Goal: Task Accomplishment & Management: Manage account settings

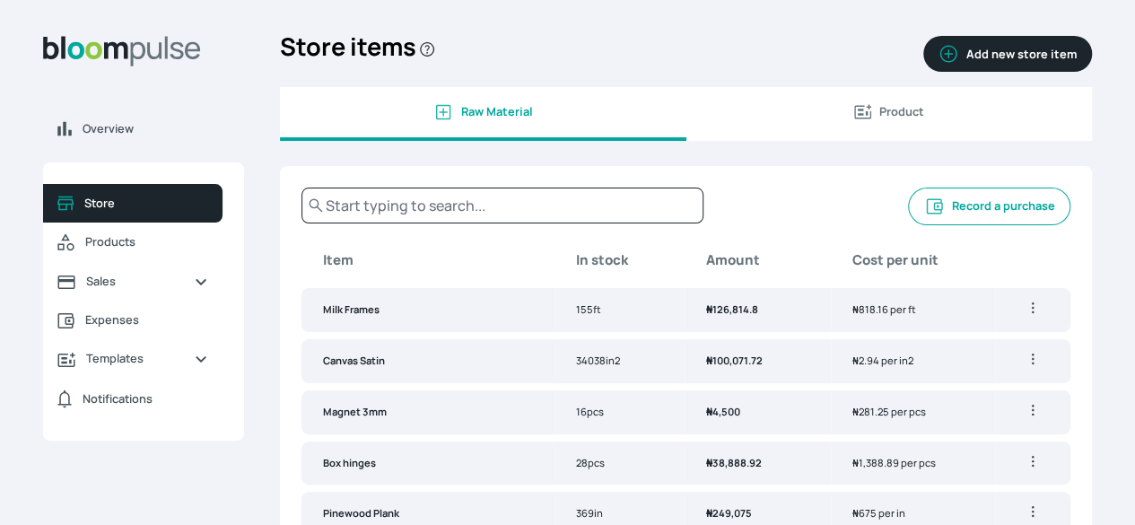
click at [208, 250] on span "Products" at bounding box center [146, 241] width 123 height 17
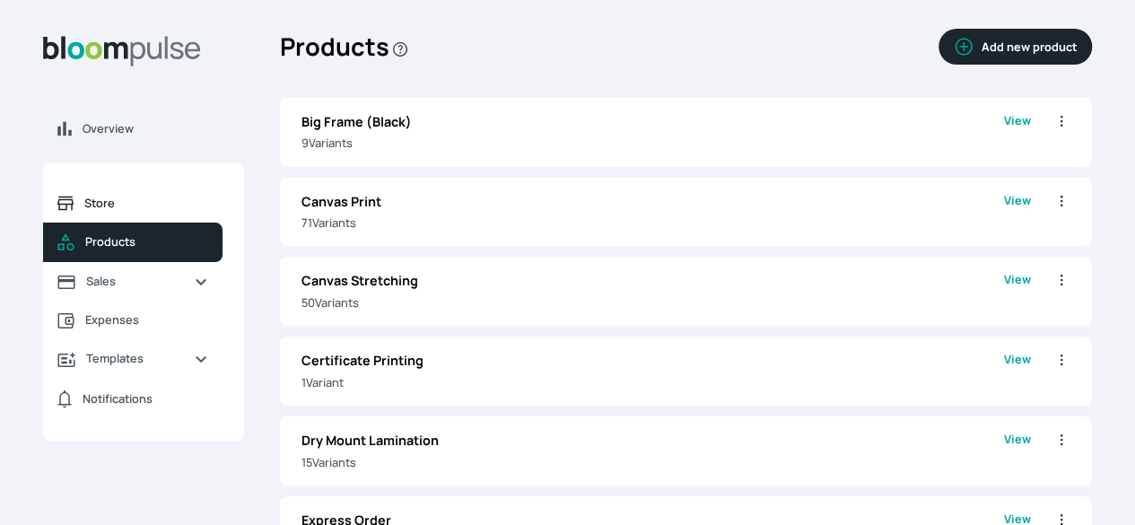
click at [198, 212] on span "Store" at bounding box center [146, 203] width 124 height 17
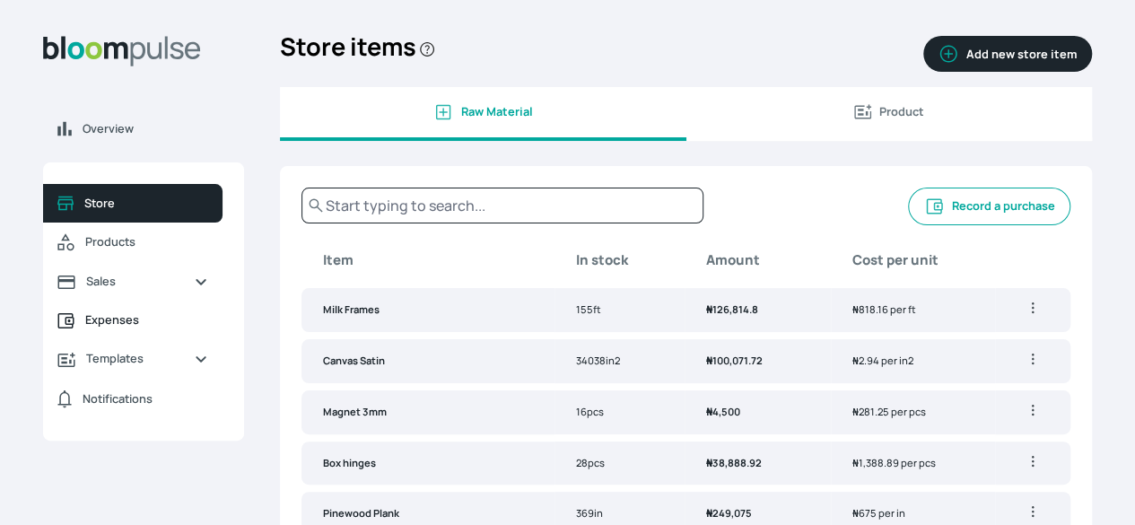
click at [208, 328] on span "Expenses" at bounding box center [146, 319] width 123 height 17
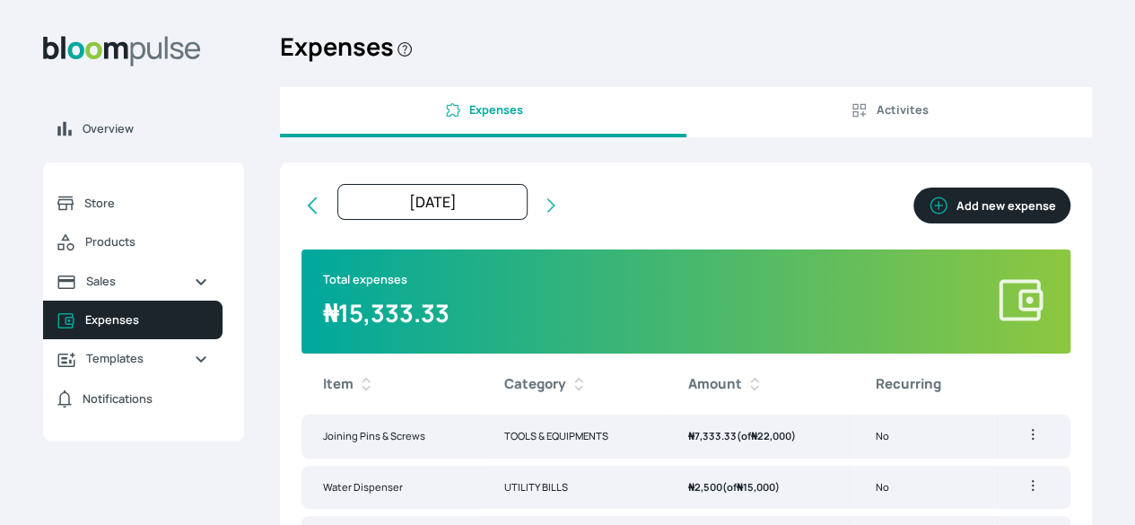
click at [913, 221] on button "Add new expense" at bounding box center [991, 206] width 157 height 36
select select "[DATE]T00:00:00Z"
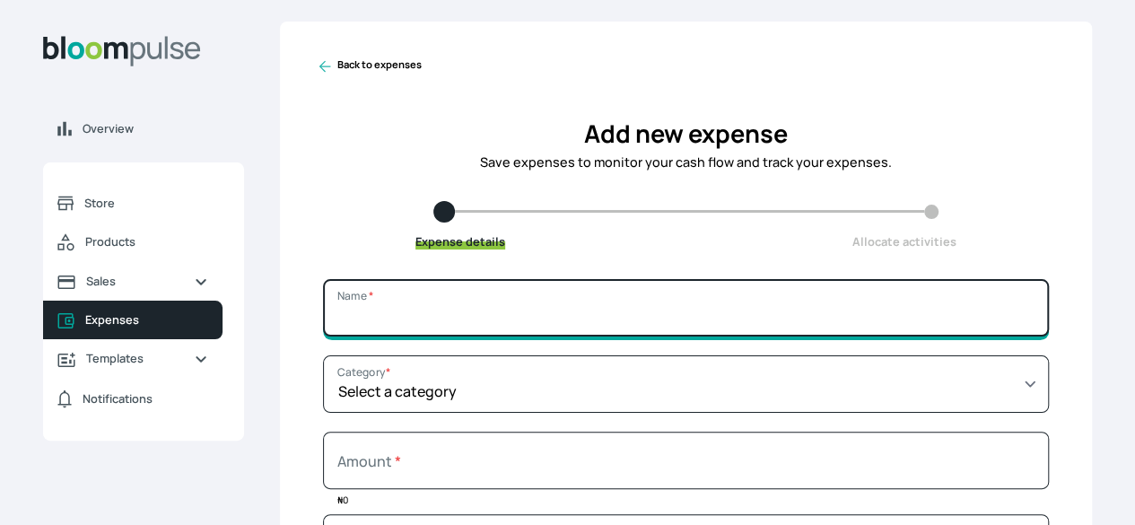
click at [626, 334] on input "Name *" at bounding box center [686, 307] width 726 height 57
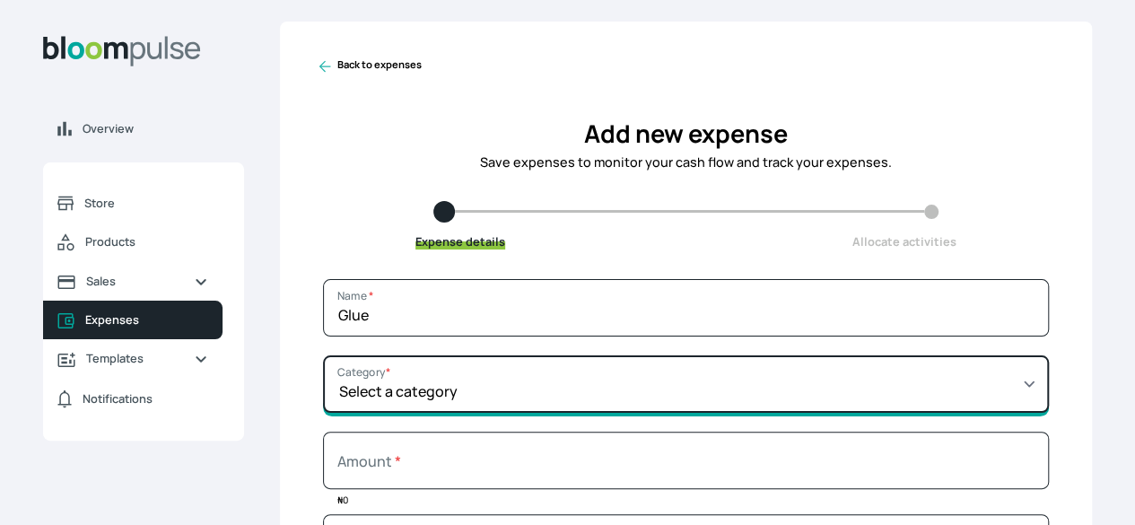
click at [711, 397] on select "Select a category SALARY RENT MARKETING TOOLS & EQUIPMENTS UTILITY BILLS OTHER" at bounding box center [686, 383] width 726 height 57
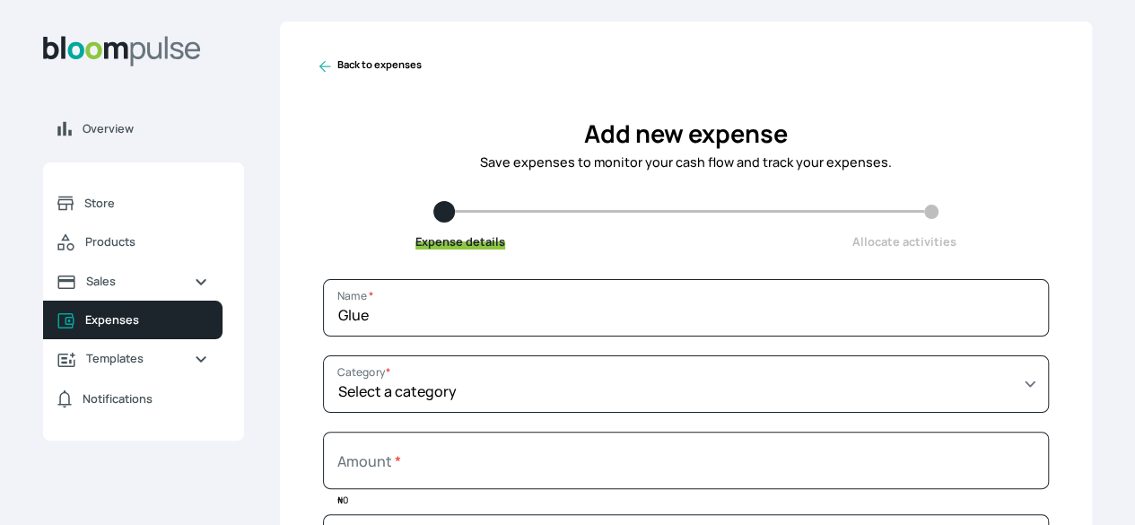
click at [947, 214] on div "Expense details Allocate activities" at bounding box center [686, 225] width 812 height 49
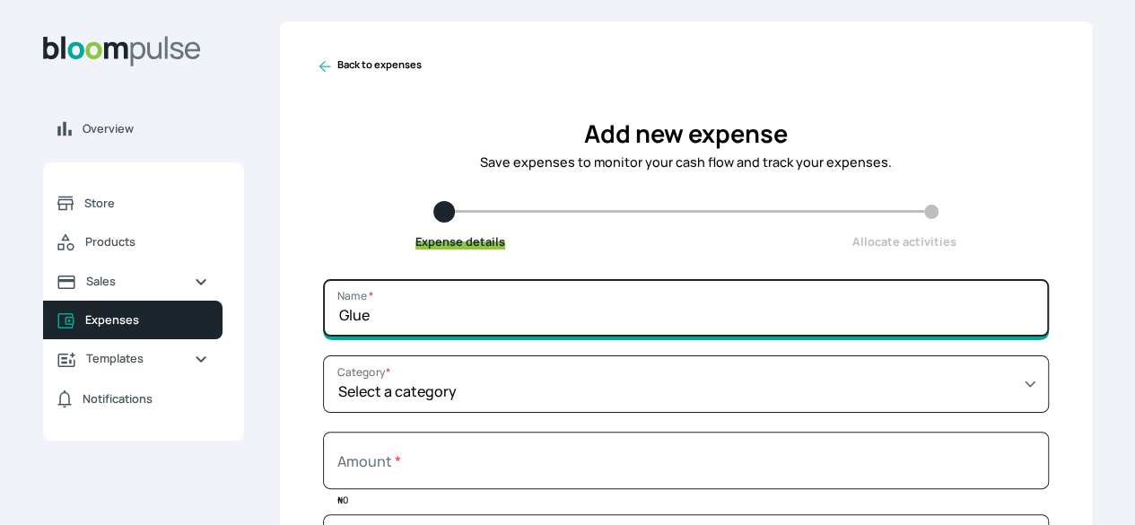
click at [609, 329] on input "Glue" at bounding box center [686, 307] width 726 height 57
click at [538, 322] on input "Glue for Arcrylic" at bounding box center [686, 307] width 726 height 57
click at [592, 324] on input "Glue for Acrylic" at bounding box center [686, 307] width 726 height 57
type input "Glue for Acrylic"
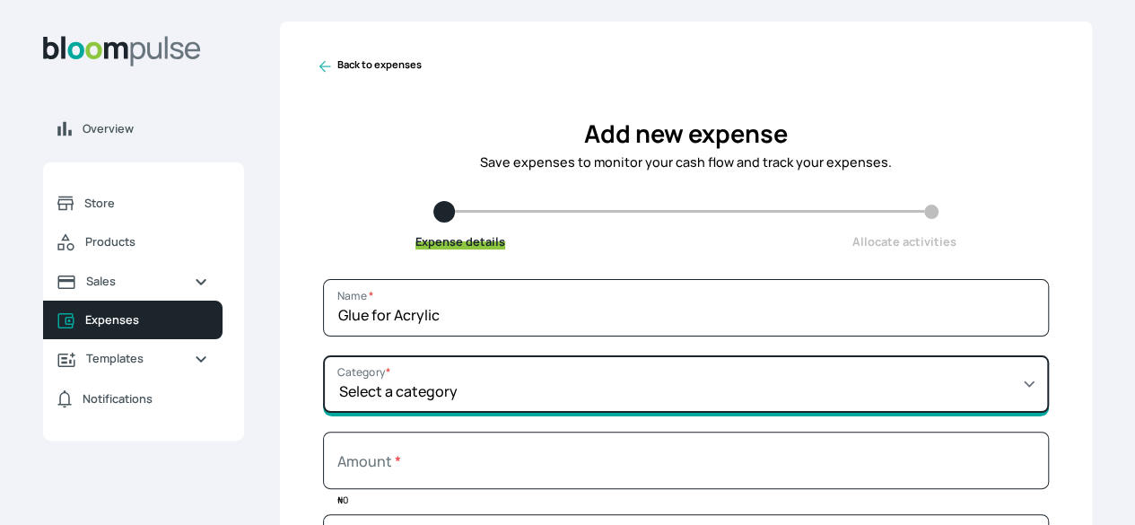
click at [593, 410] on select "Select a category SALARY RENT MARKETING TOOLS & EQUIPMENTS UTILITY BILLS OTHER" at bounding box center [686, 383] width 726 height 57
select select "TOOLS & EQUIPMENTS"
click at [452, 369] on select "Select a category SALARY RENT MARKETING TOOLS & EQUIPMENTS UTILITY BILLS OTHER" at bounding box center [686, 383] width 726 height 57
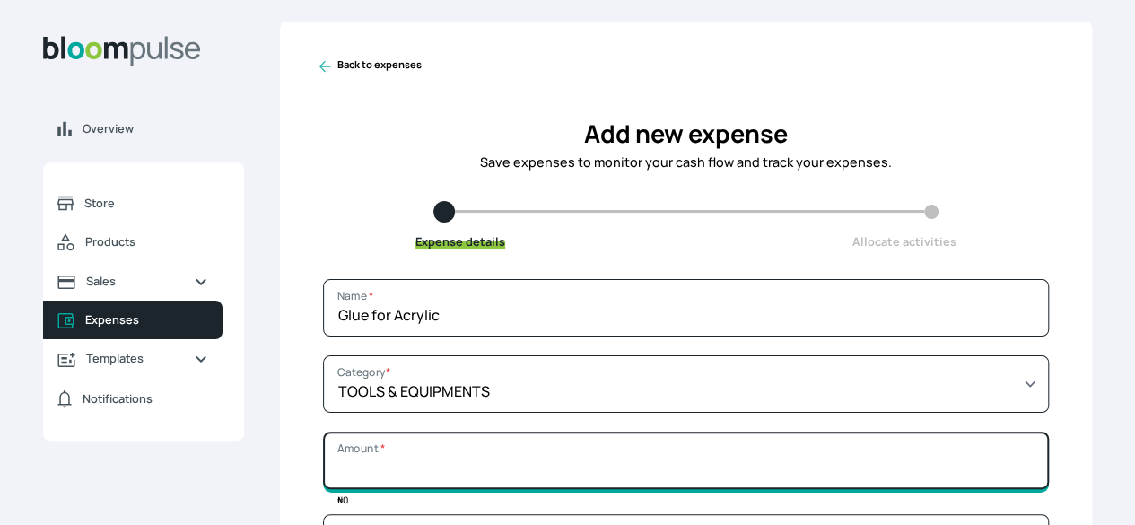
click at [655, 489] on input "Amount *" at bounding box center [686, 460] width 726 height 57
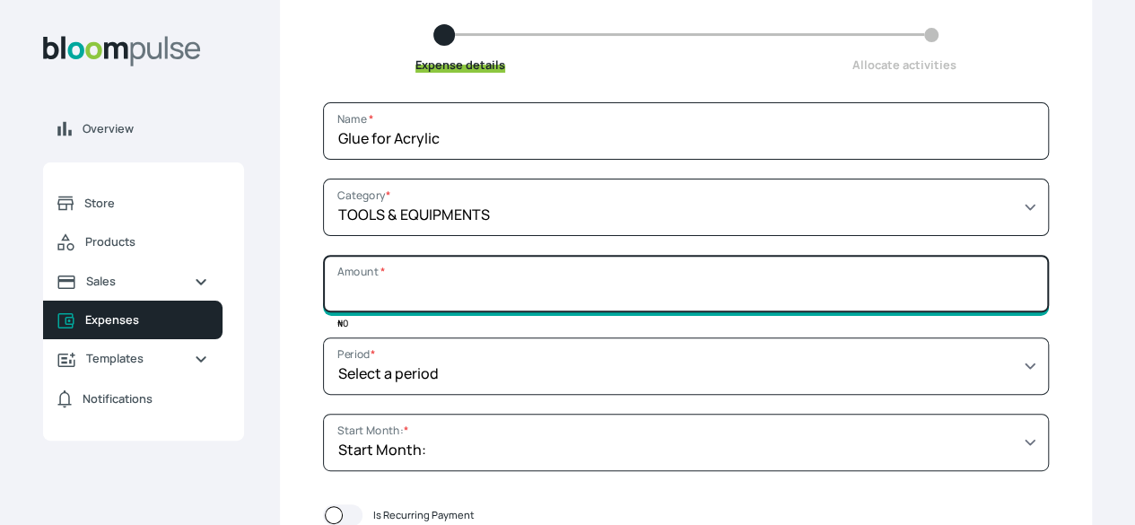
scroll to position [188, 0]
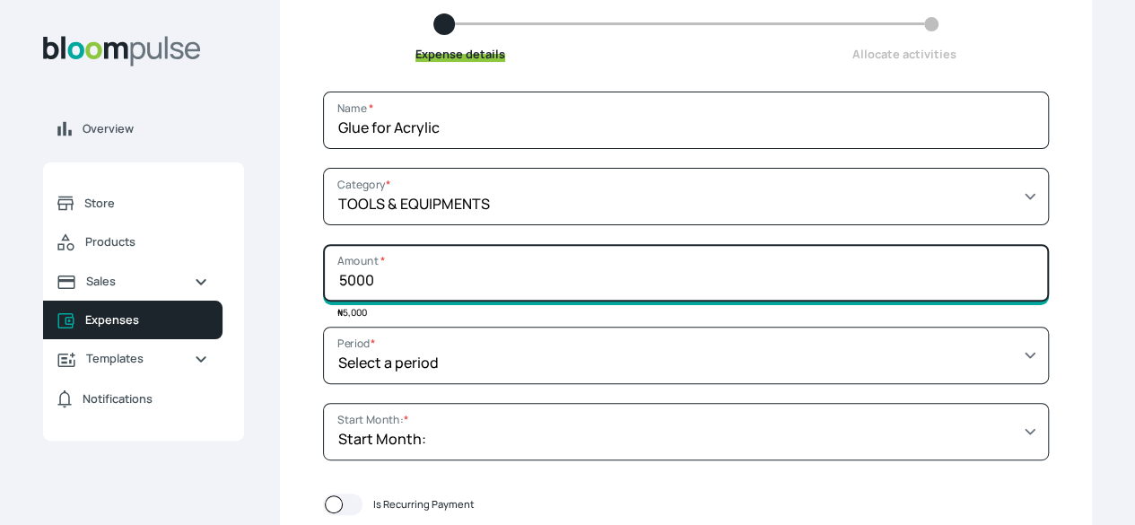
type input "5000"
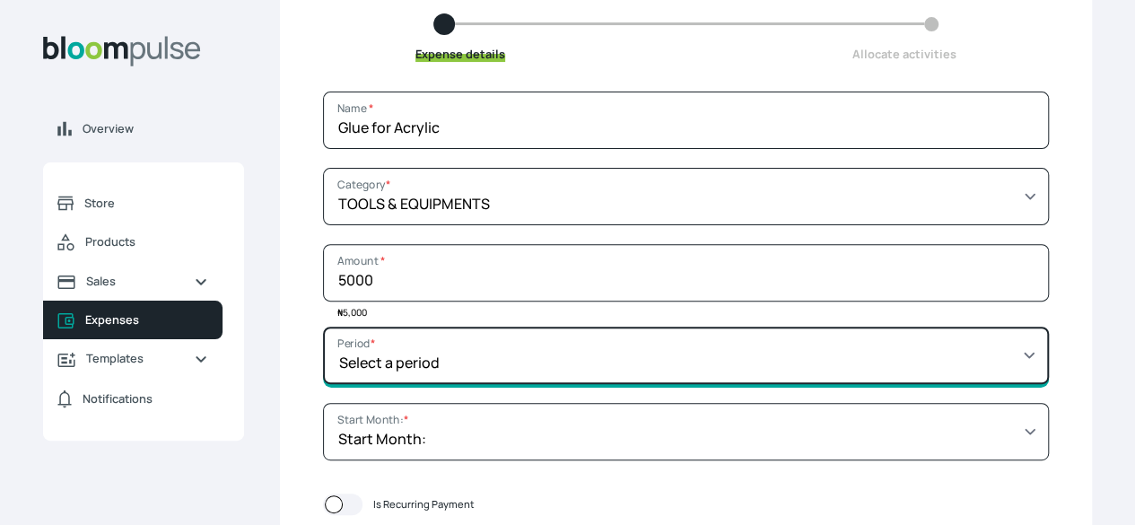
click at [769, 379] on select "Select a period 1 month 3 months 6 months 9 months 1 year 2 years 3 years 4 yea…" at bounding box center [686, 355] width 726 height 57
select select "MONTH"
click at [452, 339] on select "Select a period 1 month 3 months 6 months 9 months 1 year 2 years 3 years 4 yea…" at bounding box center [686, 355] width 726 height 57
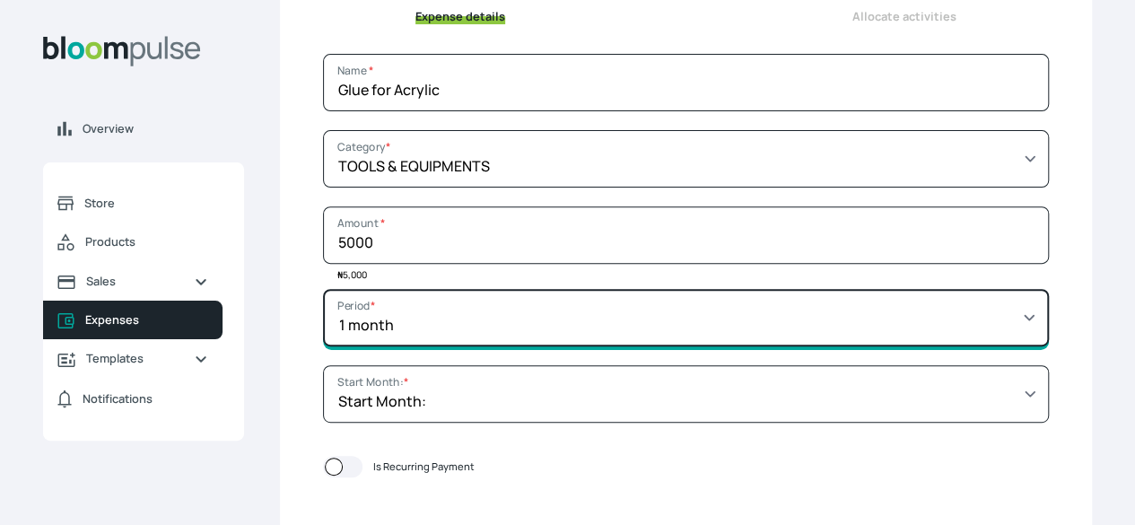
scroll to position [360, 0]
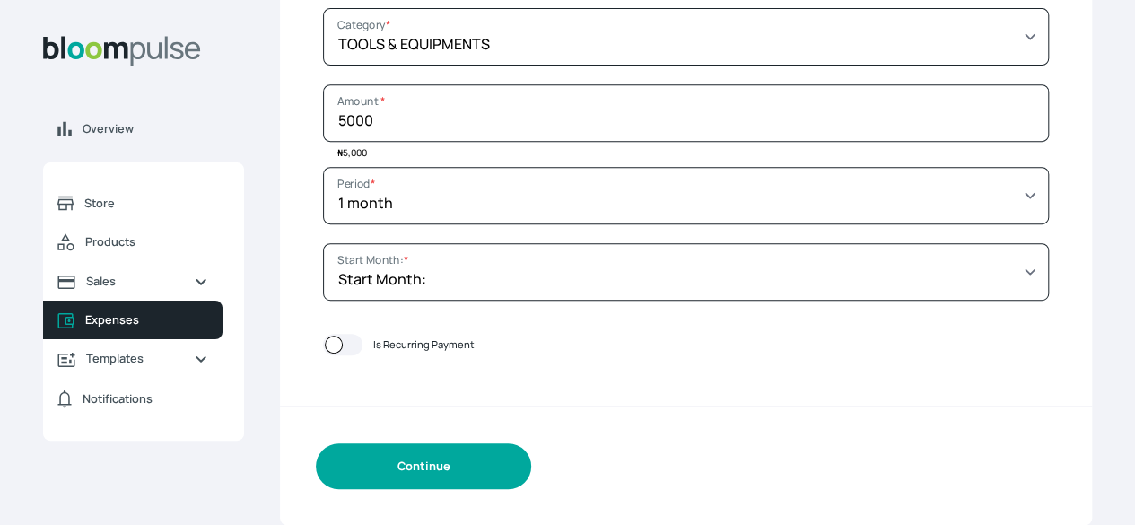
click at [531, 467] on button "Continue" at bounding box center [423, 466] width 215 height 46
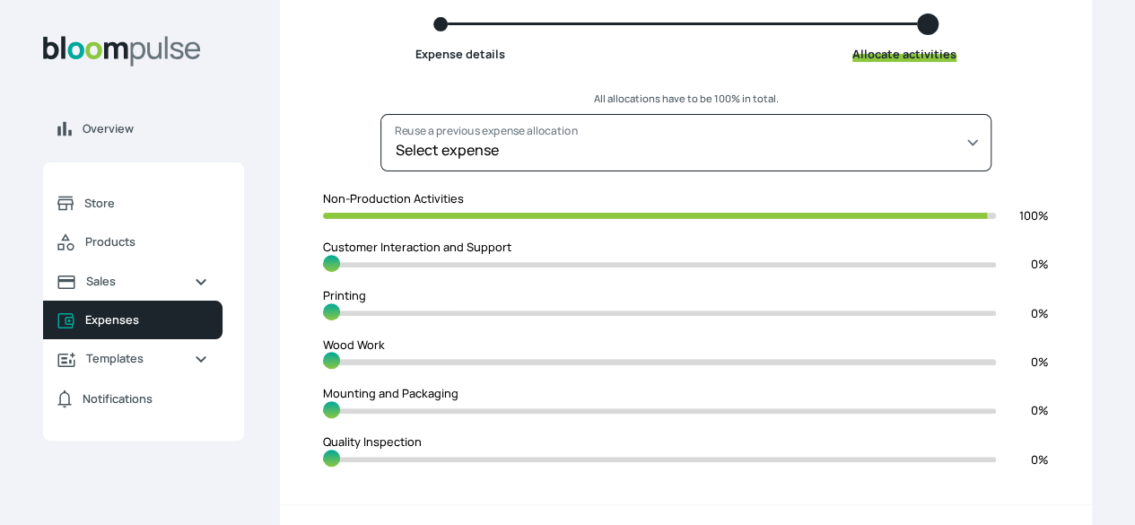
scroll to position [190, 0]
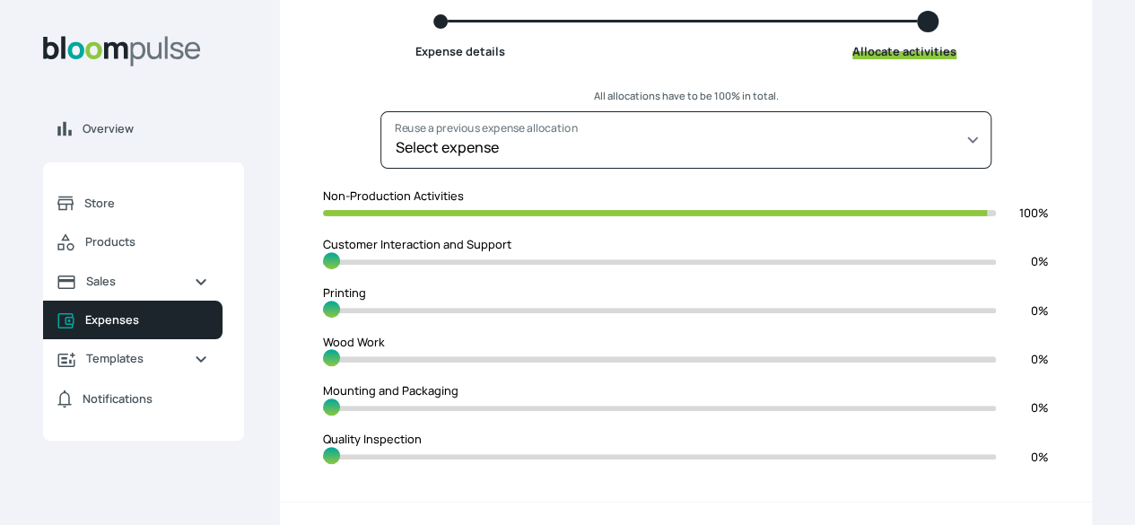
type input "0"
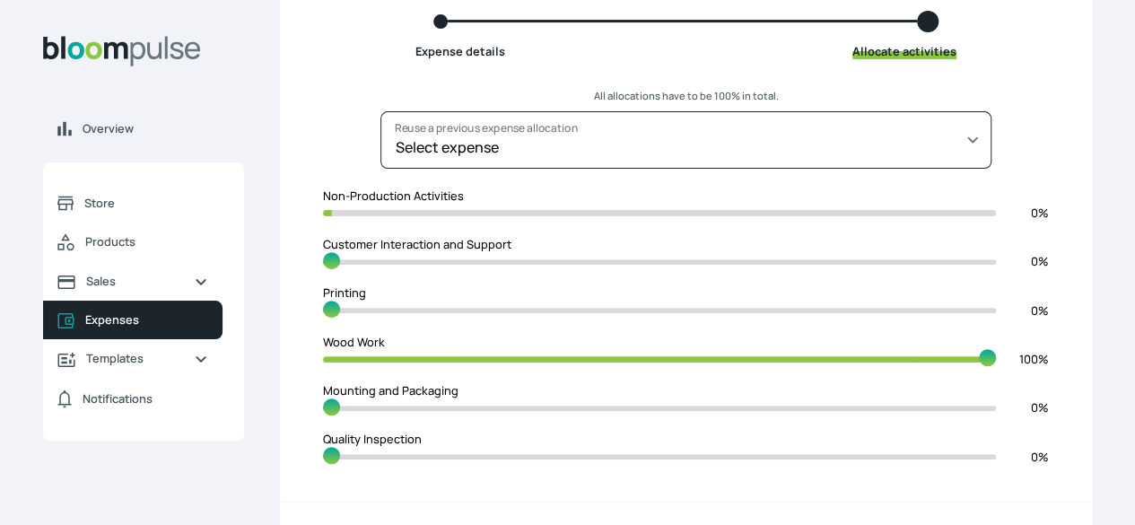
type input "100"
click at [865, 368] on input "range" at bounding box center [659, 359] width 673 height 17
click at [1037, 278] on div "Overview Store Products Sales Expenses Templates Notifications Atirira Add busi…" at bounding box center [567, 72] width 1135 height 525
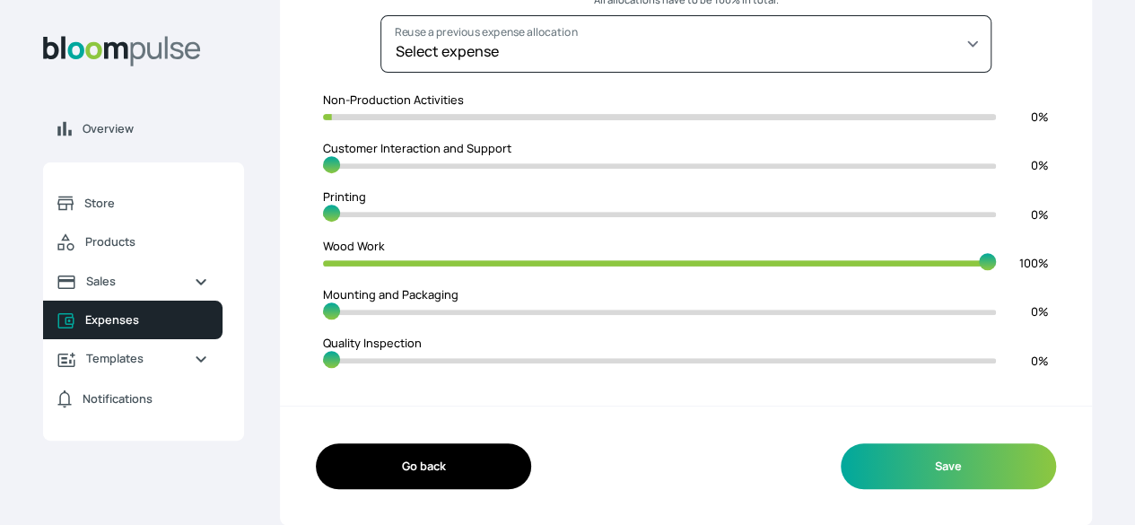
scroll to position [300, 0]
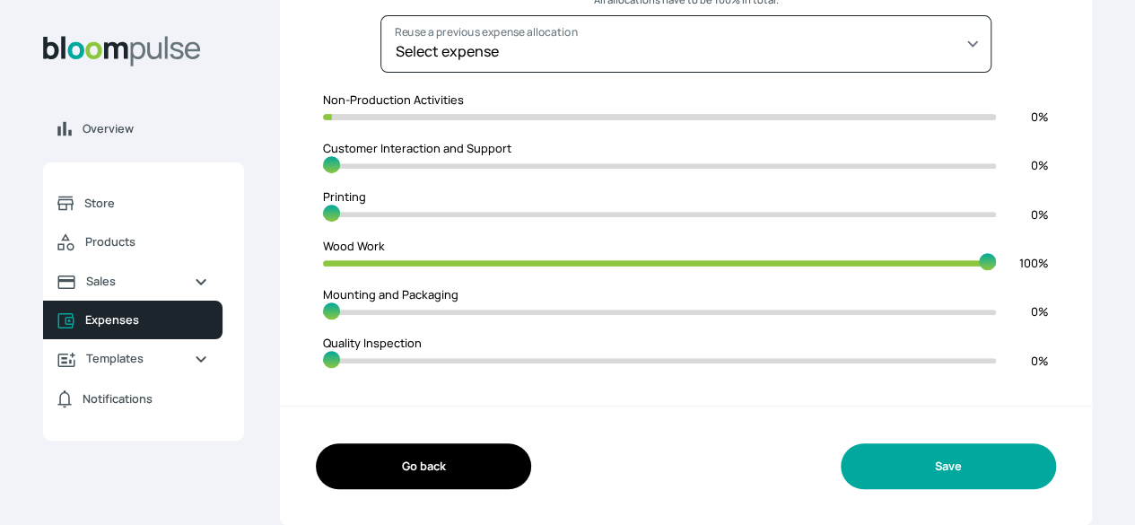
click at [874, 452] on button "Save" at bounding box center [948, 466] width 215 height 46
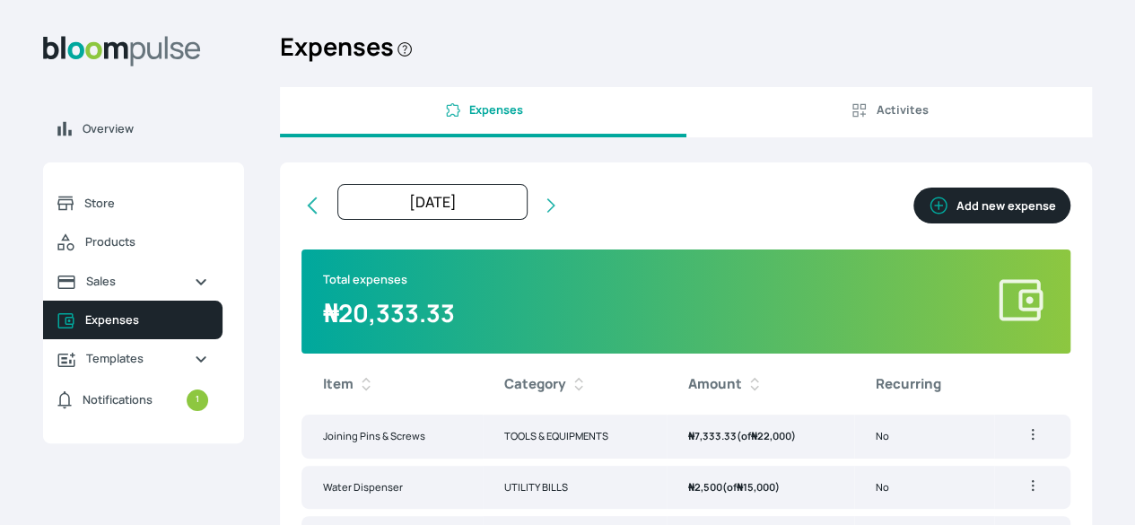
click at [913, 215] on button "Add new expense" at bounding box center [991, 206] width 157 height 36
select select "[DATE]T00:00:00Z"
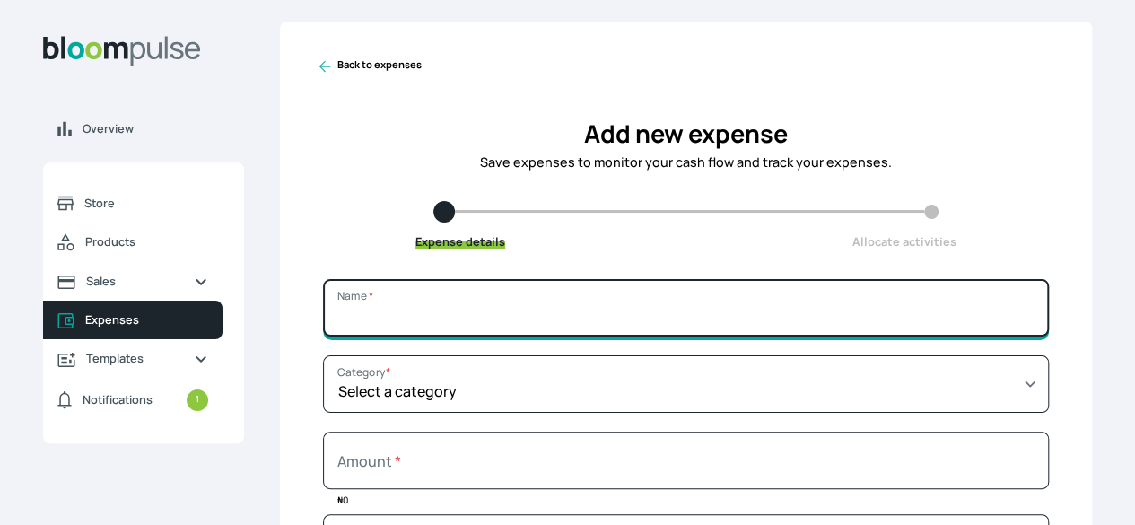
click at [552, 336] on input "Name *" at bounding box center [686, 307] width 726 height 57
type input "Acrylic Smoother and Windowlene"
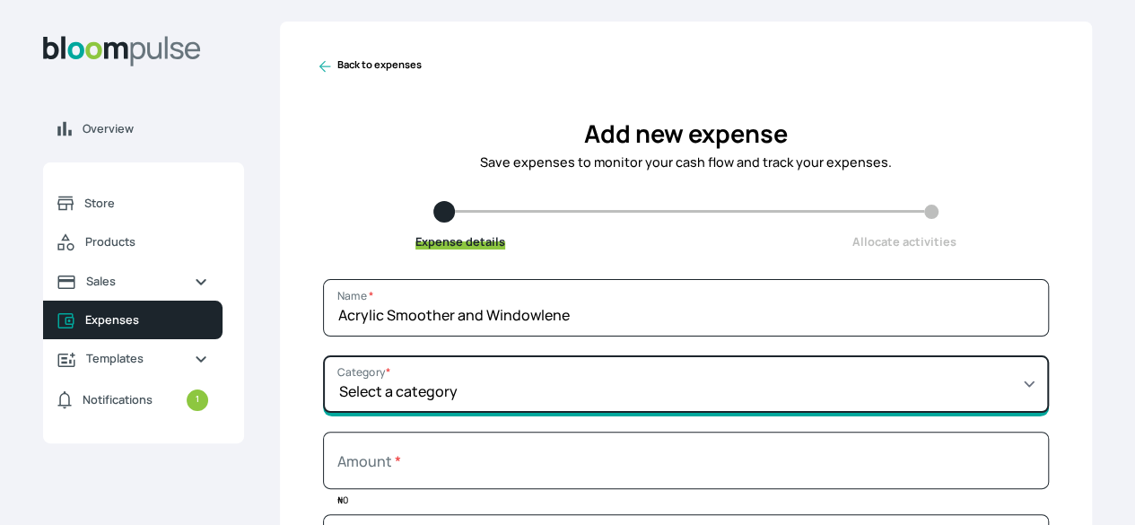
click at [576, 404] on select "Select a category SALARY RENT MARKETING TOOLS & EQUIPMENTS UTILITY BILLS OTHER" at bounding box center [686, 383] width 726 height 57
select select "TOOLS & EQUIPMENTS"
click at [452, 369] on select "Select a category SALARY RENT MARKETING TOOLS & EQUIPMENTS UTILITY BILLS OTHER" at bounding box center [686, 383] width 726 height 57
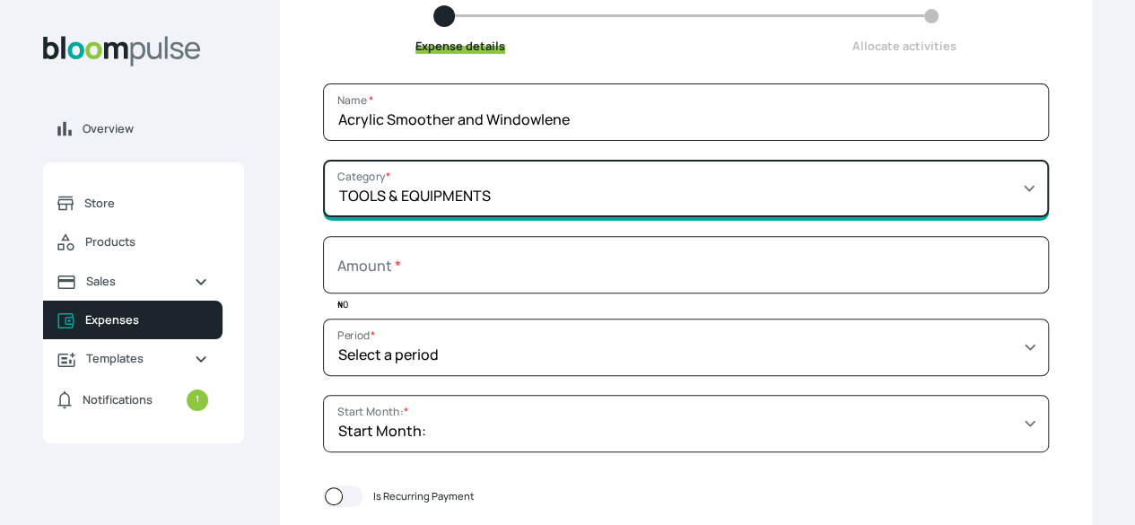
scroll to position [257, 0]
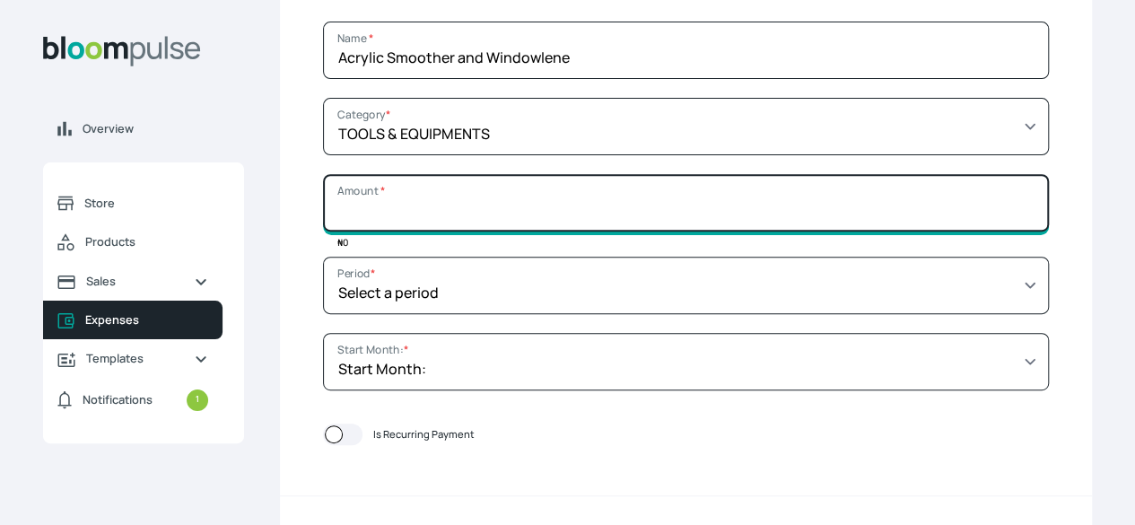
click at [552, 231] on input "Amount *" at bounding box center [686, 202] width 726 height 57
type input "14000"
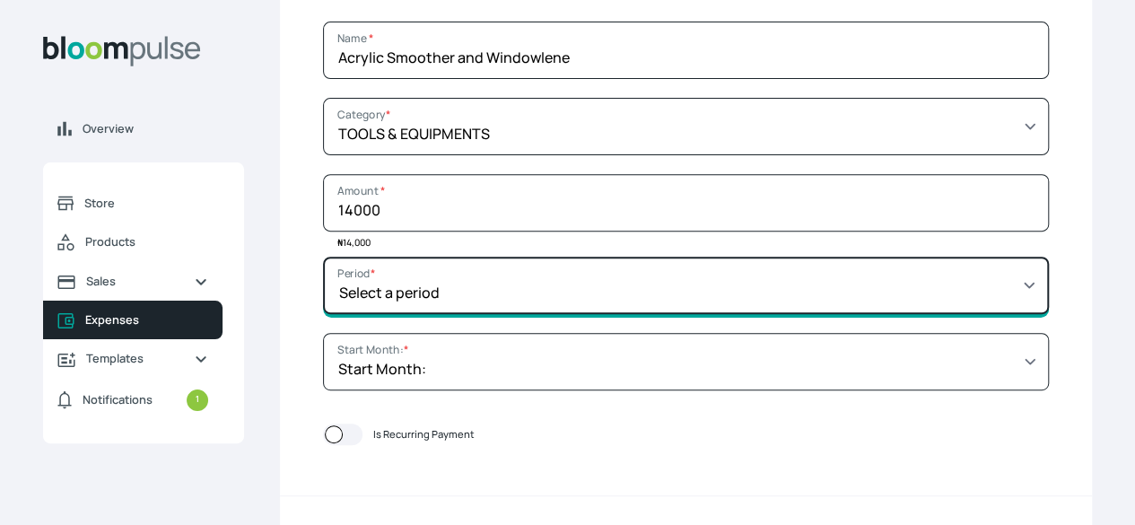
click at [569, 308] on select "Select a period 1 month 3 months 6 months 9 months 1 year 2 years 3 years 4 yea…" at bounding box center [686, 285] width 726 height 57
select select "THREE_MONTHS"
click at [452, 269] on select "Select a period 1 month 3 months 6 months 9 months 1 year 2 years 3 years 4 yea…" at bounding box center [686, 285] width 726 height 57
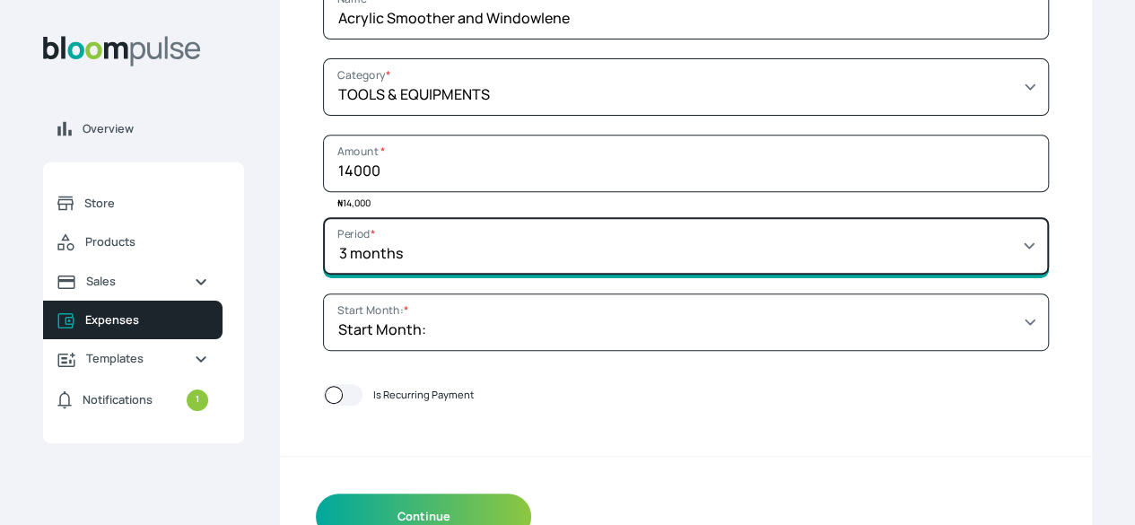
scroll to position [360, 0]
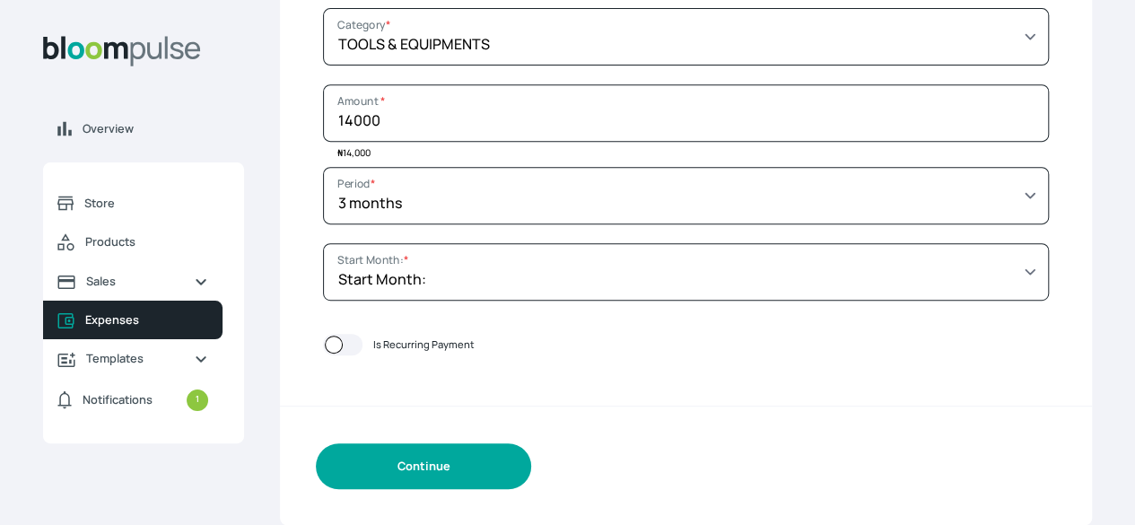
click at [531, 485] on button "Continue" at bounding box center [423, 466] width 215 height 46
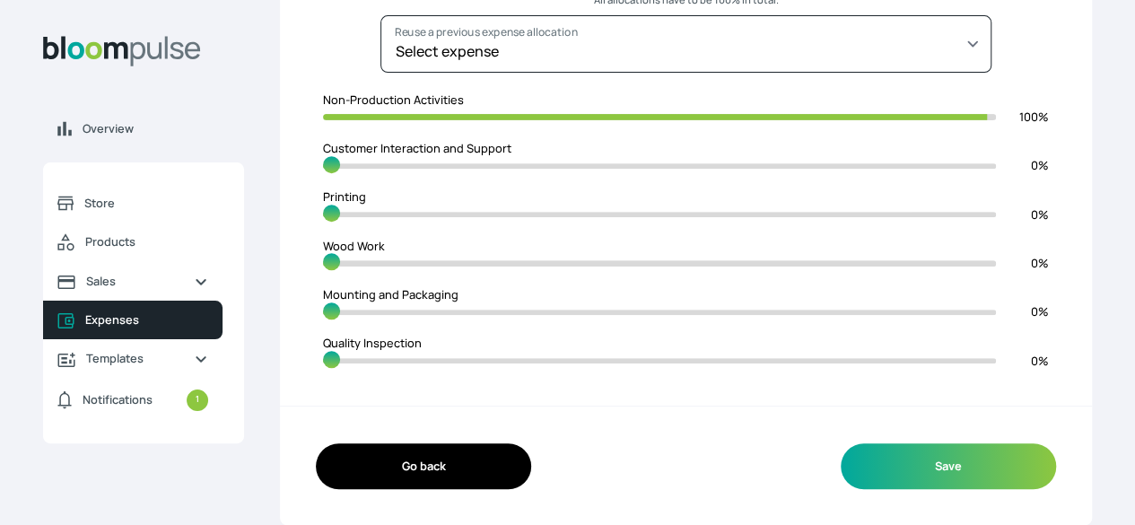
scroll to position [310, 0]
type input "0"
type input "100"
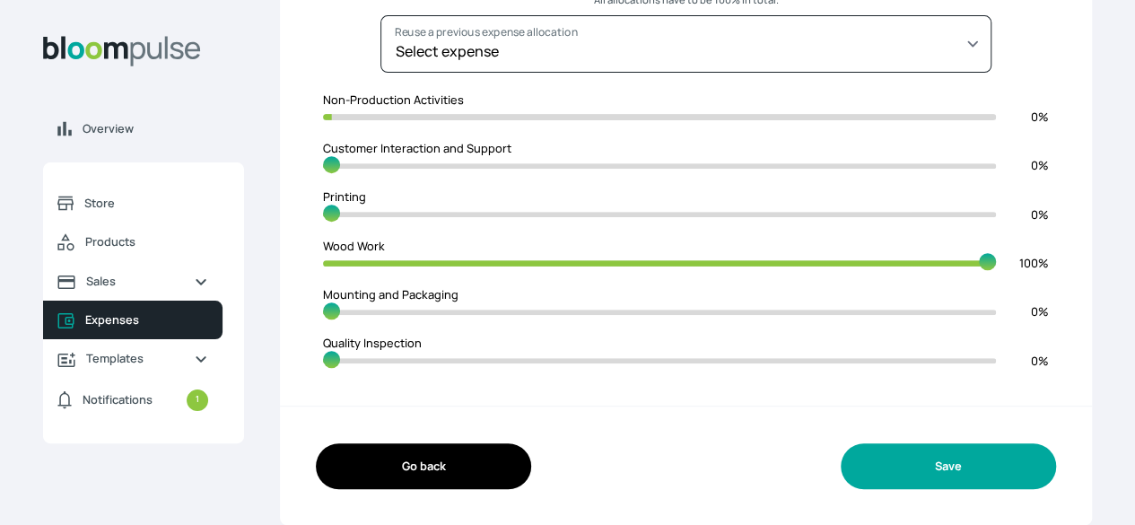
click at [903, 473] on button "Save" at bounding box center [948, 466] width 215 height 46
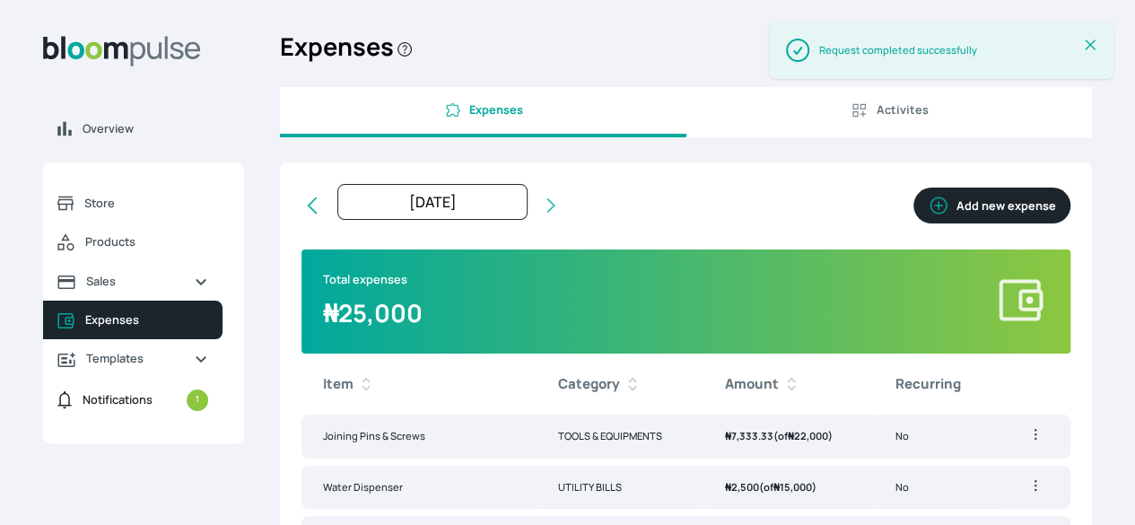
click at [208, 411] on span "Notifications 1" at bounding box center [146, 400] width 126 height 22
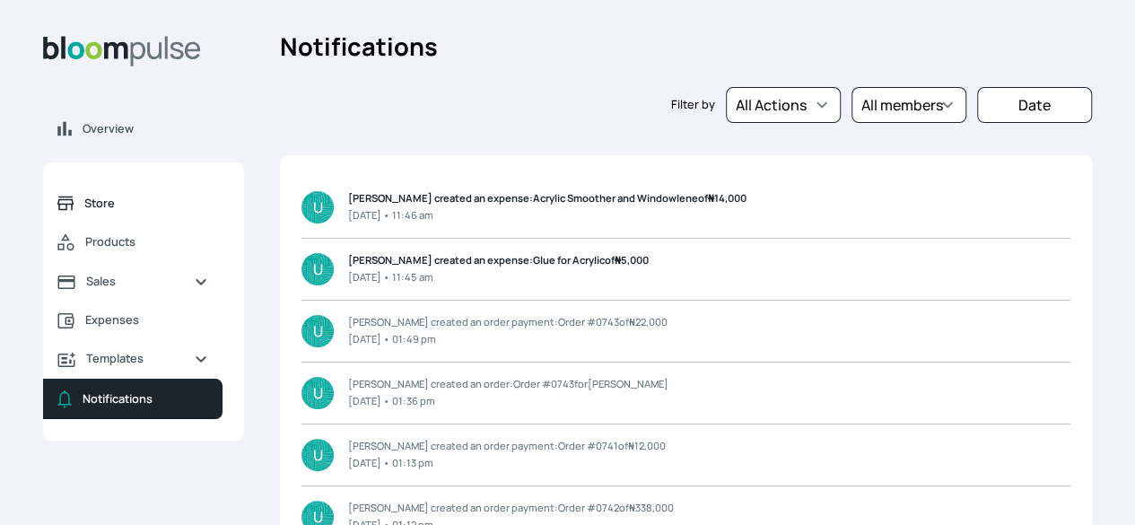
click at [208, 212] on span "Store" at bounding box center [146, 203] width 124 height 17
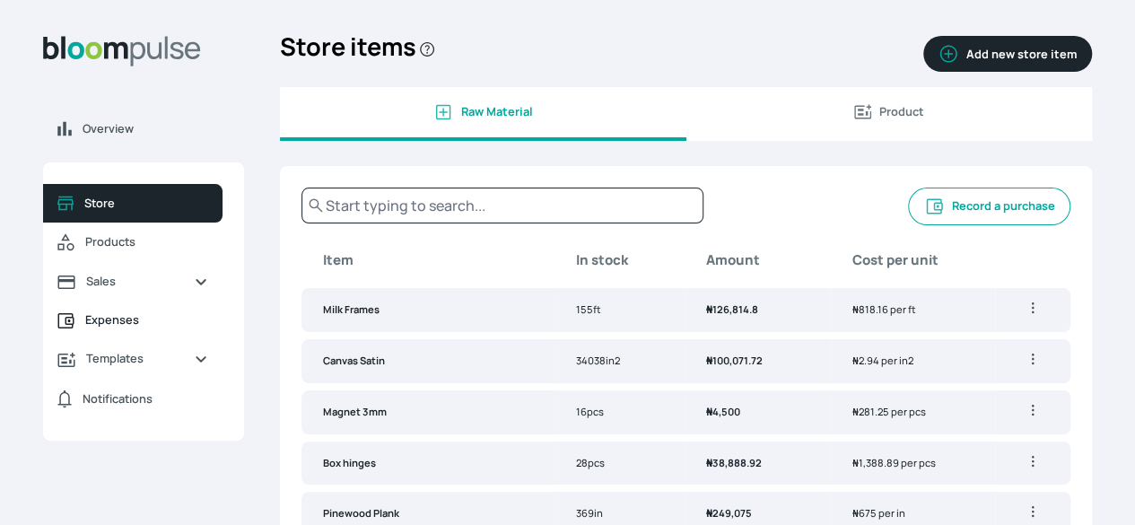
click at [208, 328] on span "Expenses" at bounding box center [146, 319] width 123 height 17
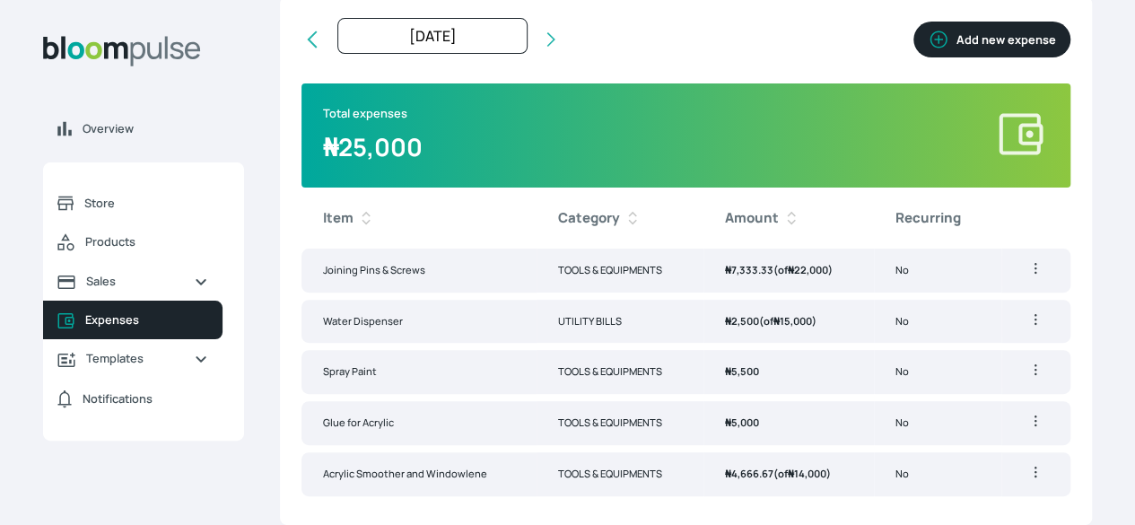
scroll to position [219, 0]
click at [1001, 249] on td "Edit Delete" at bounding box center [1035, 271] width 69 height 44
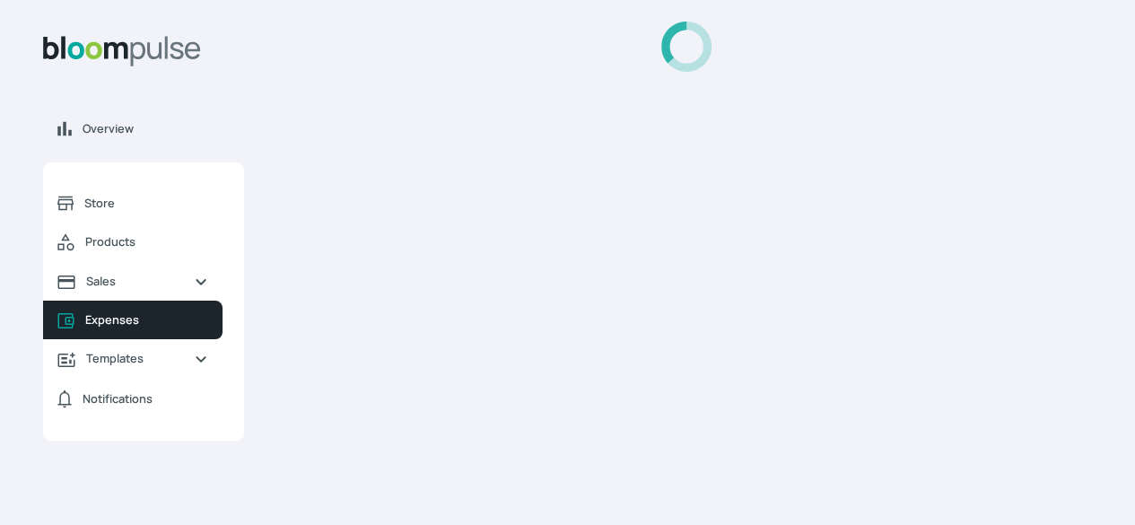
select select "THREE_MONTHS"
select select "[DATE]T00:00:00Z"
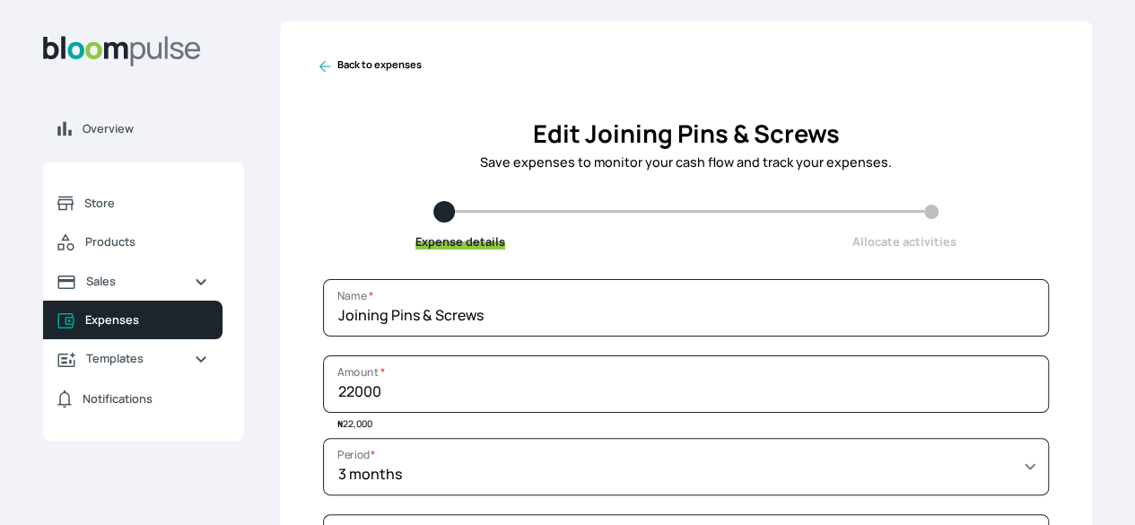
click at [334, 75] on icon at bounding box center [325, 66] width 18 height 18
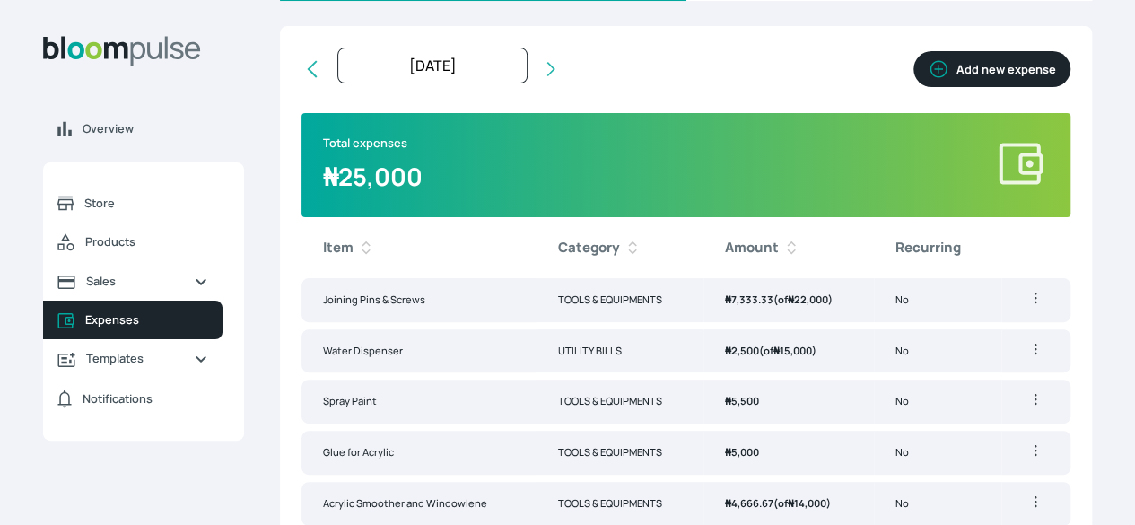
scroll to position [153, 0]
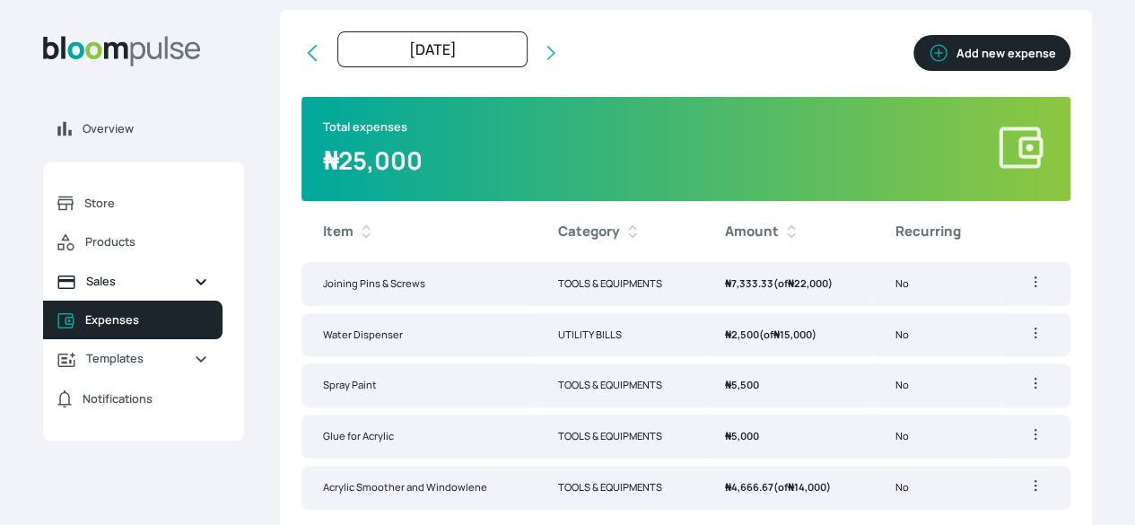
click at [179, 290] on span "Sales" at bounding box center [132, 281] width 93 height 17
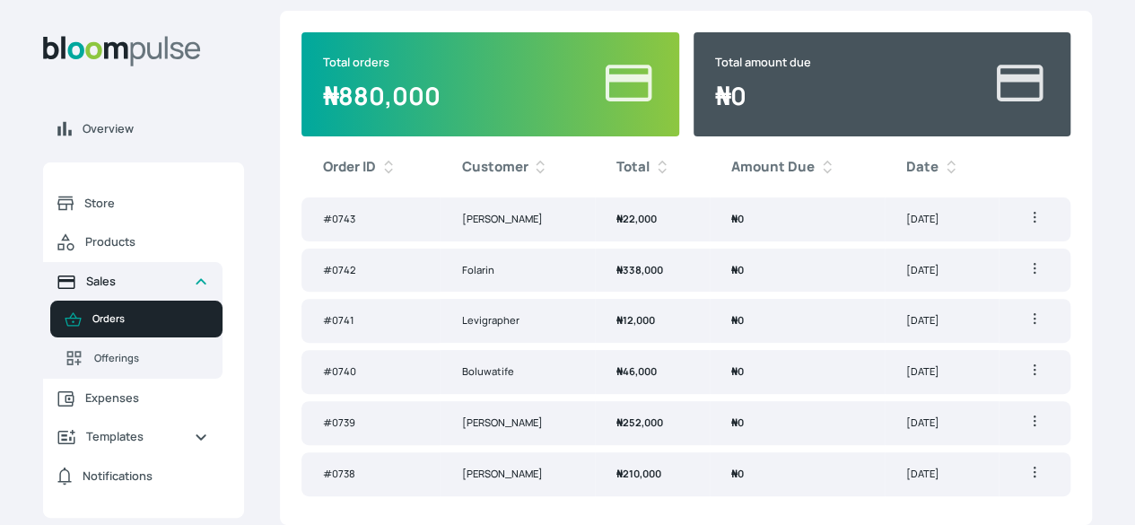
scroll to position [196, 0]
click at [932, 413] on td "[DATE]" at bounding box center [942, 423] width 114 height 44
click at [836, 480] on td "₦ 0" at bounding box center [797, 474] width 175 height 44
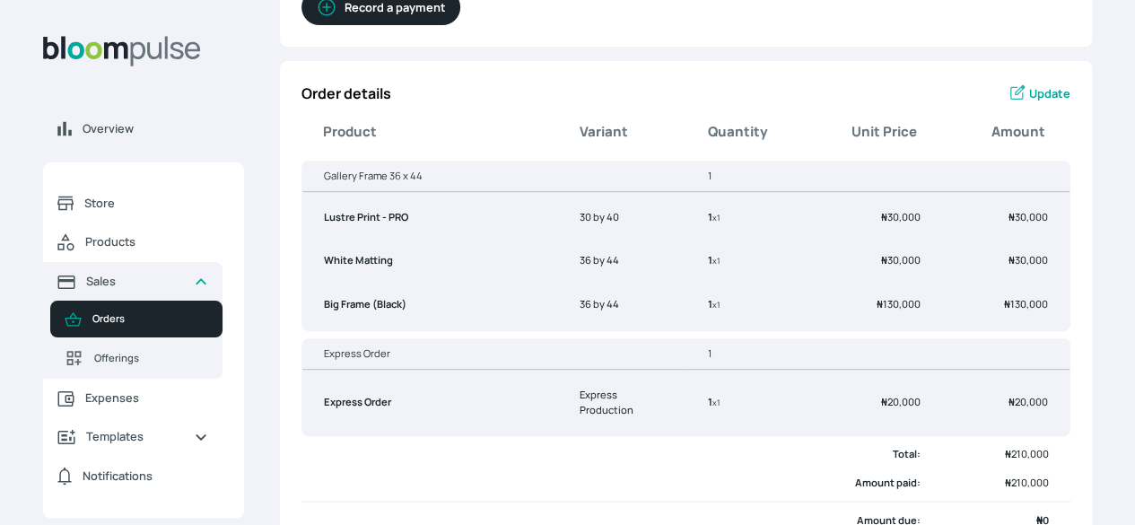
scroll to position [262, 0]
click at [942, 236] on td "₦ 30,000" at bounding box center [1006, 217] width 128 height 37
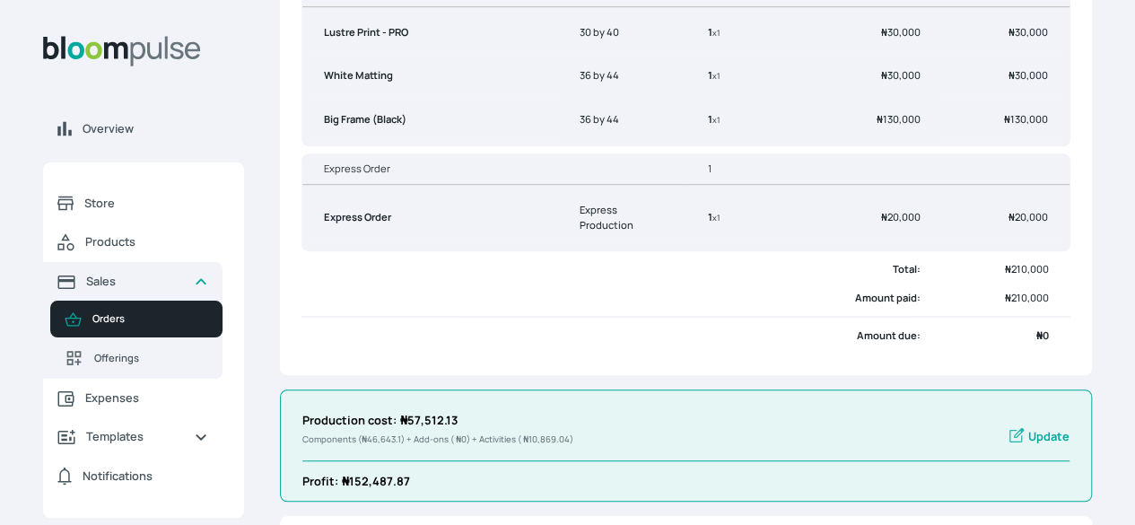
scroll to position [564, 0]
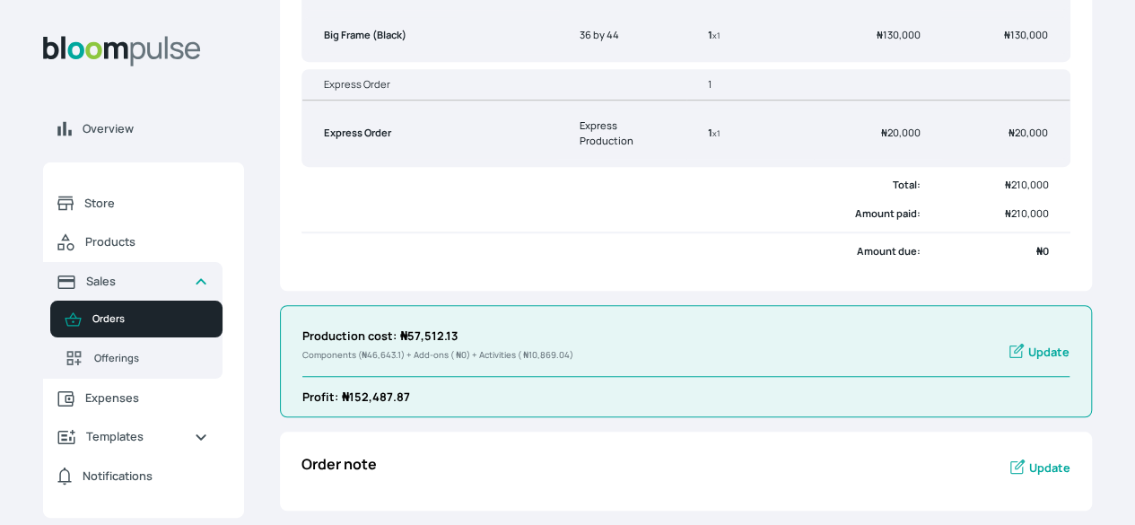
click at [1028, 359] on span "Update" at bounding box center [1048, 352] width 41 height 17
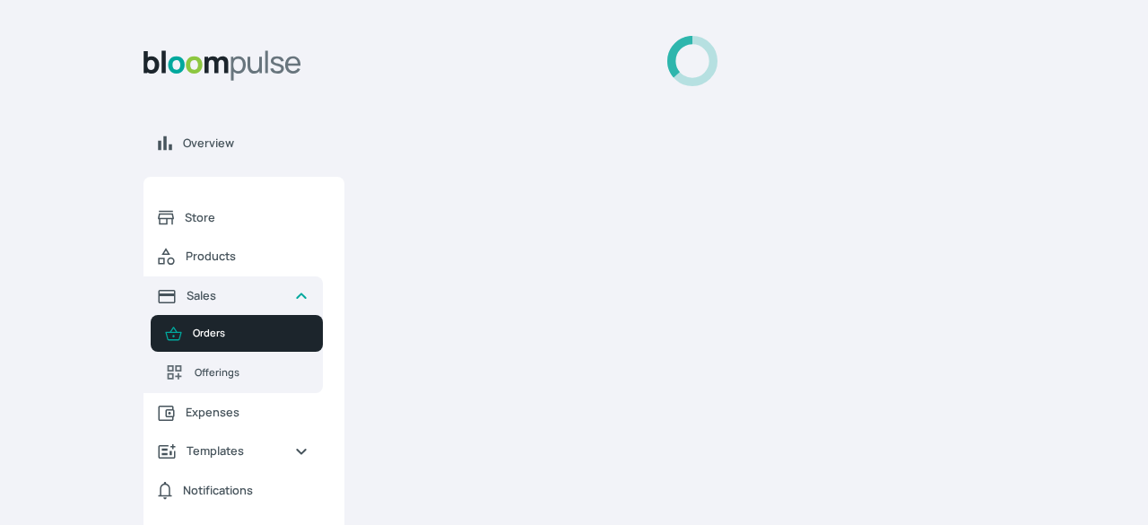
select select "MILLILITER"
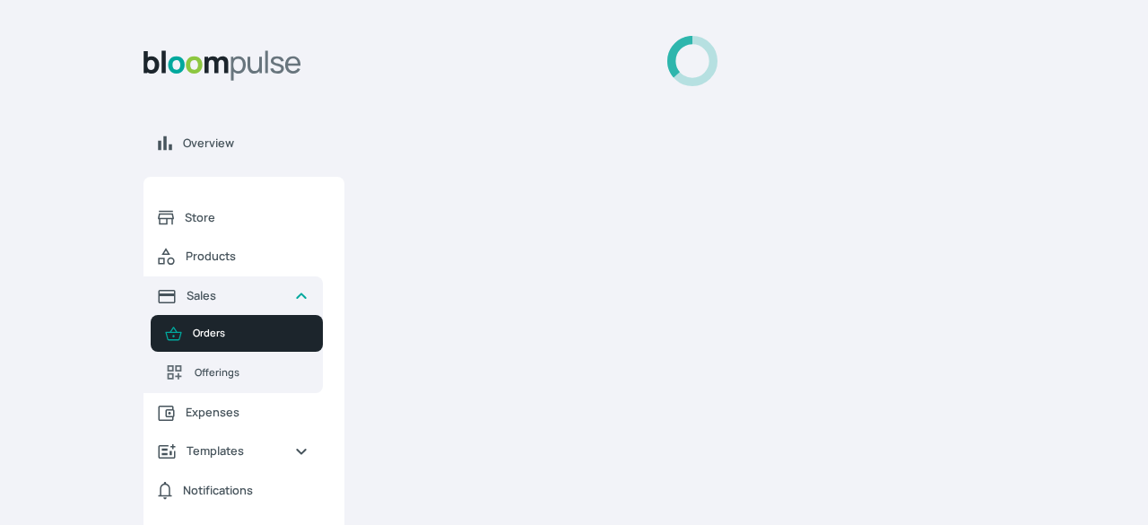
select select "MILLILITER"
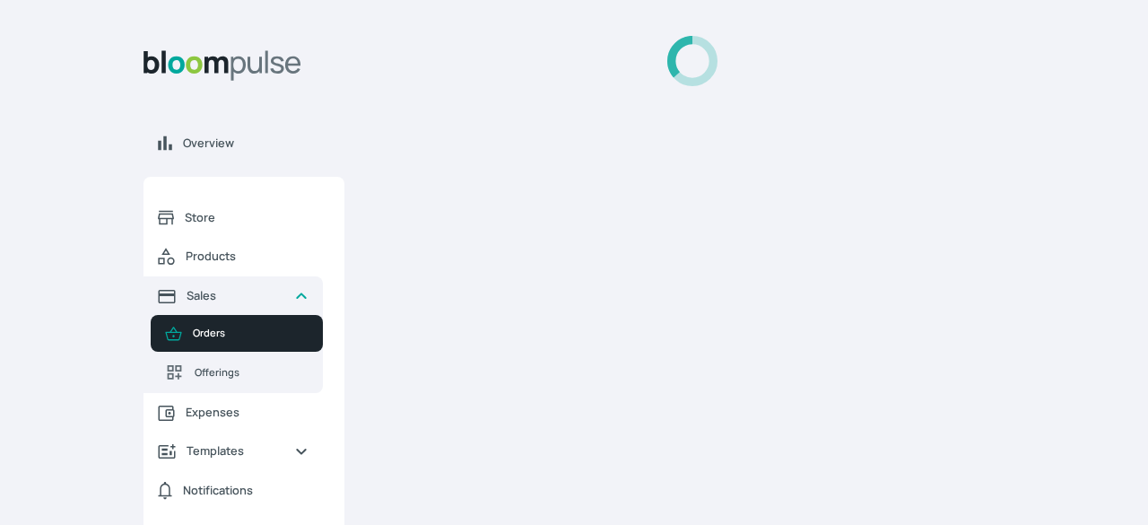
select select "SQUARE_INCH"
select select "SQUARE_FOOT"
select select "INCH"
select select "SQUARE_INCH"
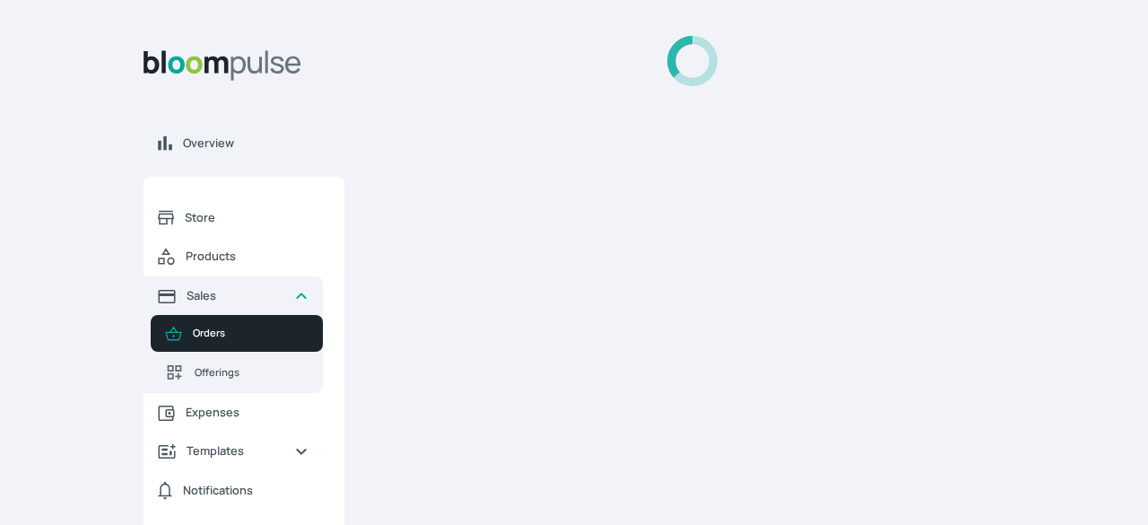
select select "SQUARE_INCH"
select select "INCH"
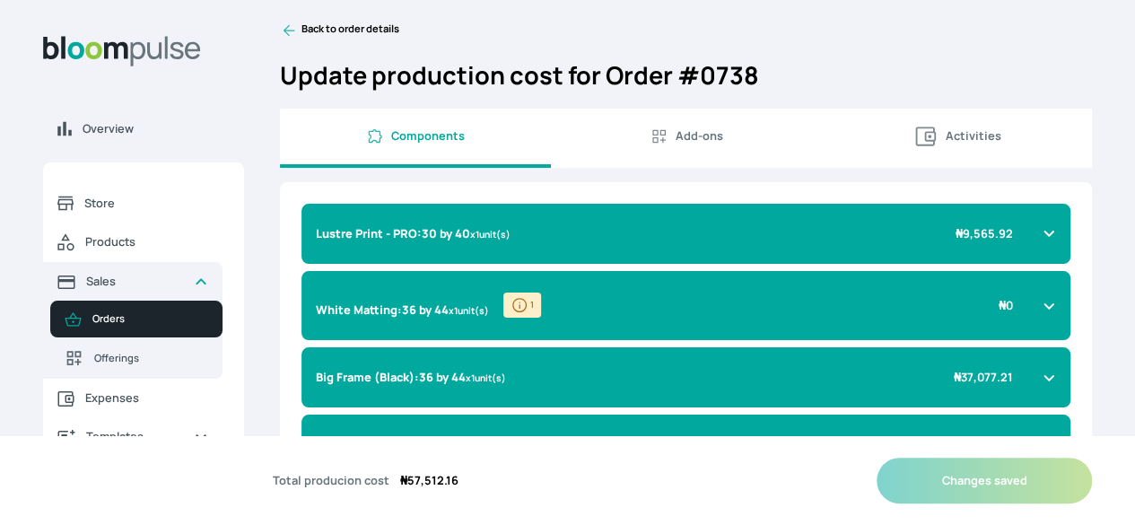
click at [937, 251] on div "Lustre Print - PRO : 30 by 40 x 1 unit(s) ₦ 9,565.92" at bounding box center [685, 234] width 769 height 60
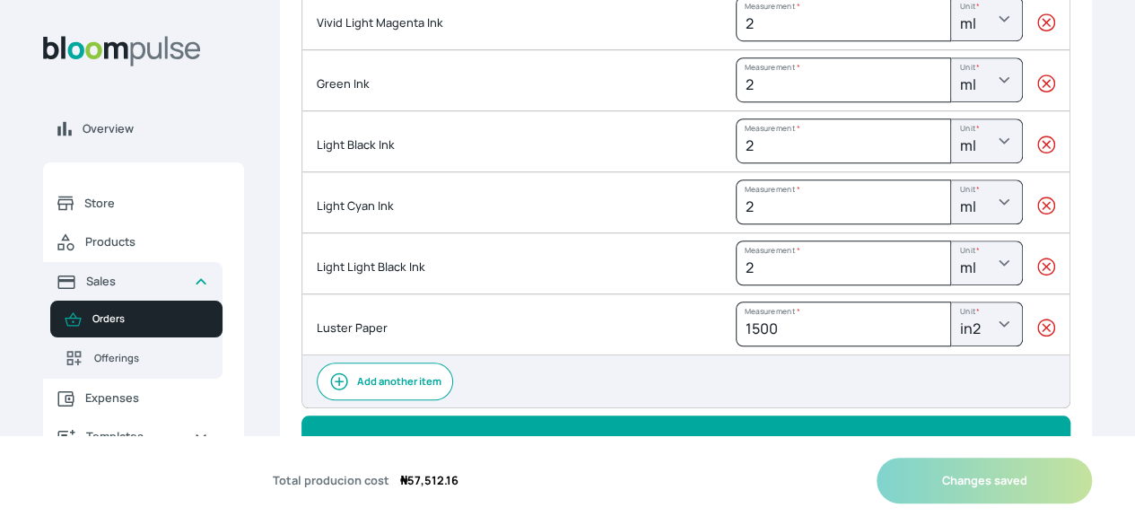
scroll to position [581, 0]
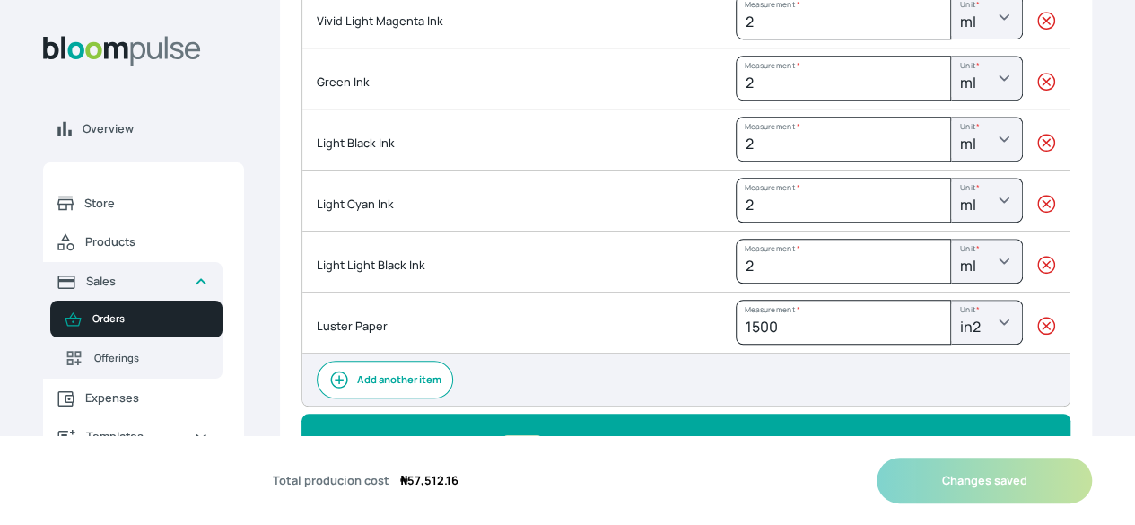
click at [1037, 336] on icon "button" at bounding box center [1046, 327] width 18 height 18
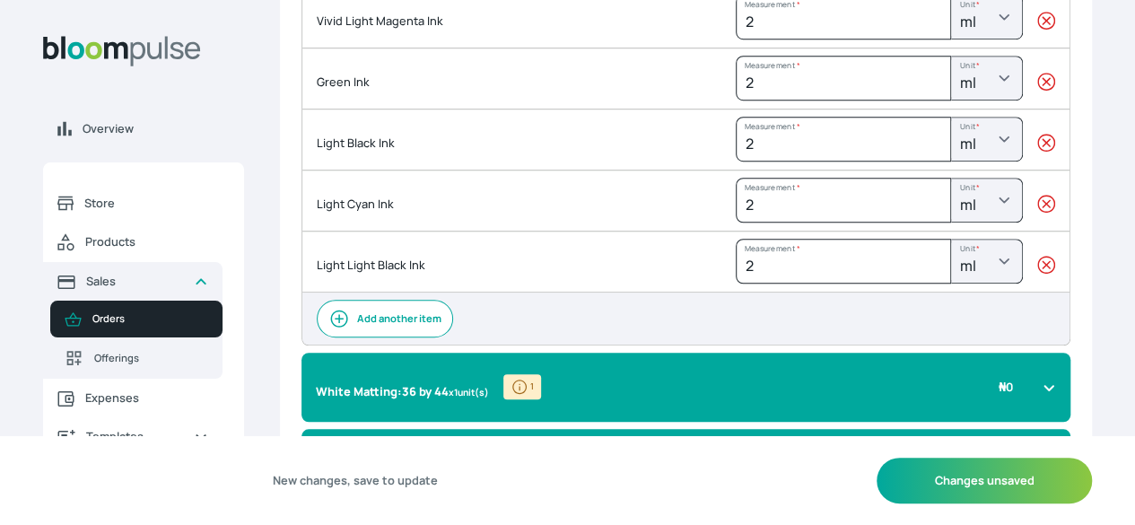
click at [1037, 274] on icon "button" at bounding box center [1046, 265] width 18 height 18
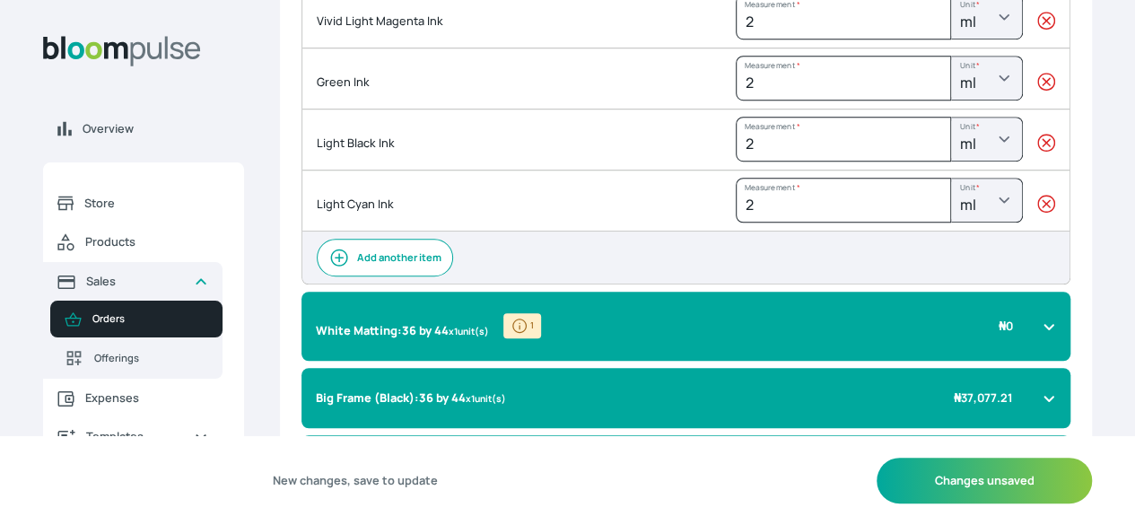
click at [1037, 214] on icon "button" at bounding box center [1046, 205] width 18 height 18
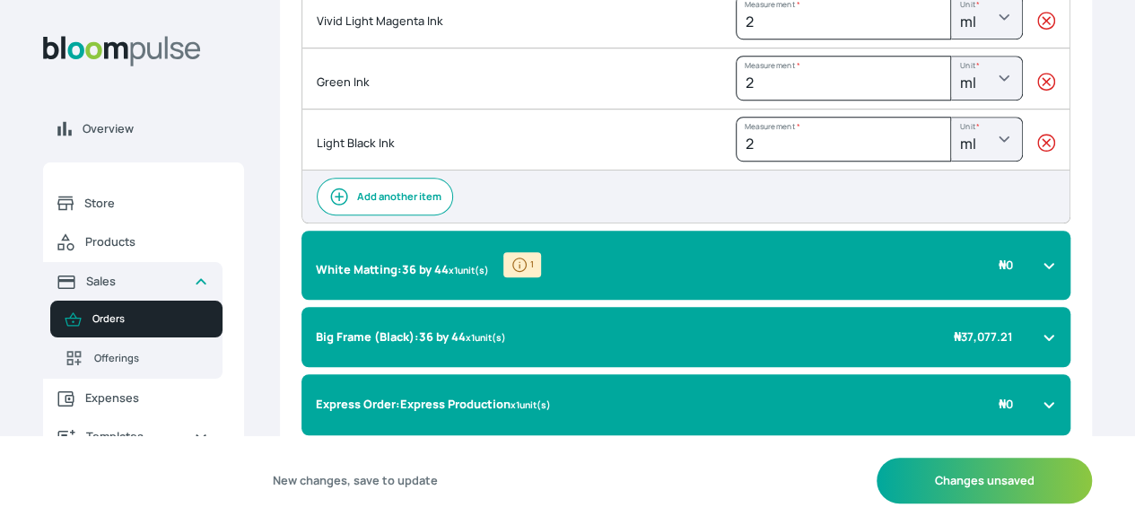
click at [1037, 152] on icon "button" at bounding box center [1046, 143] width 18 height 18
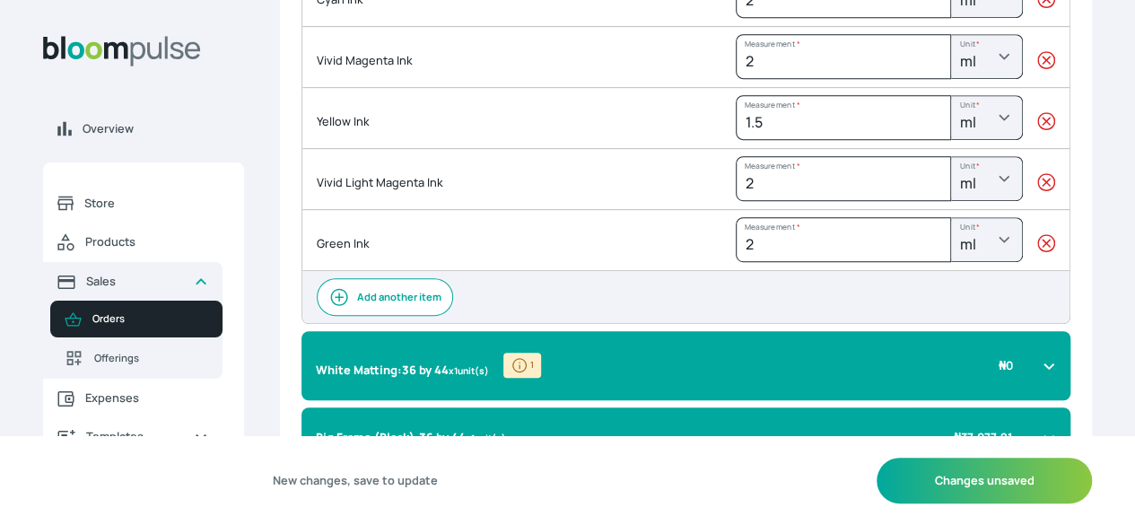
scroll to position [414, 0]
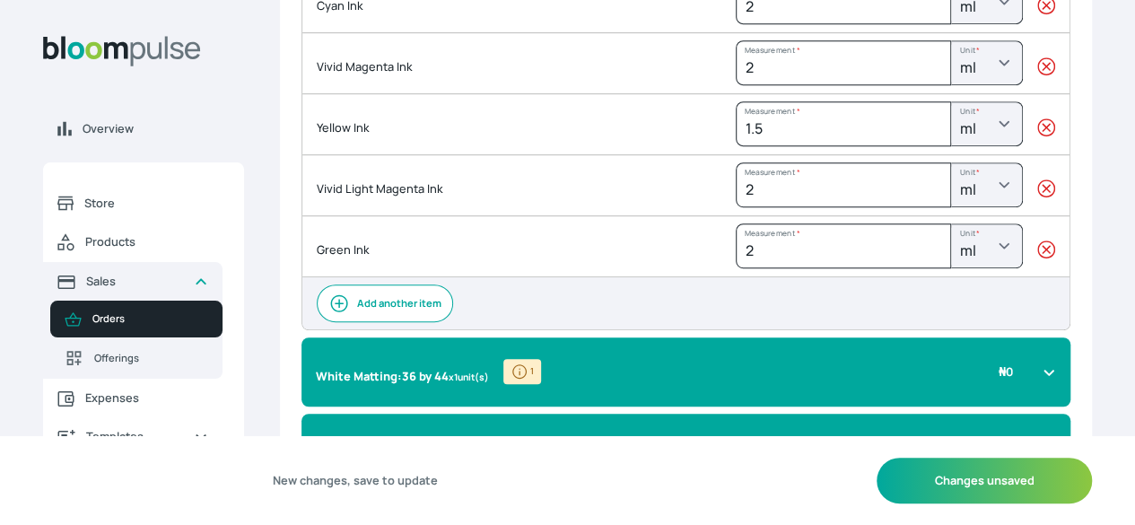
click at [1037, 259] on icon "button" at bounding box center [1046, 250] width 18 height 18
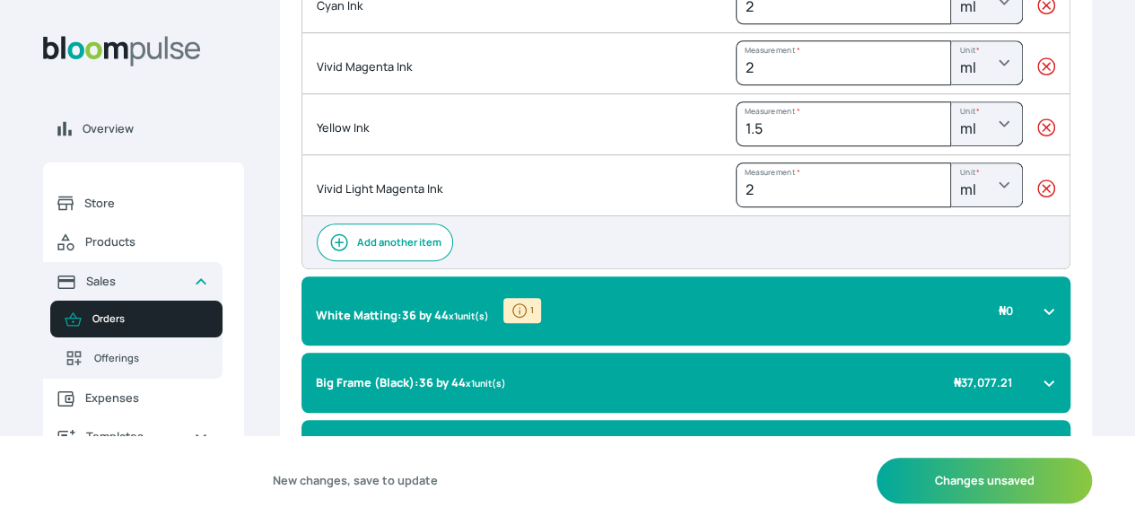
click at [1037, 196] on icon "button" at bounding box center [1046, 188] width 18 height 18
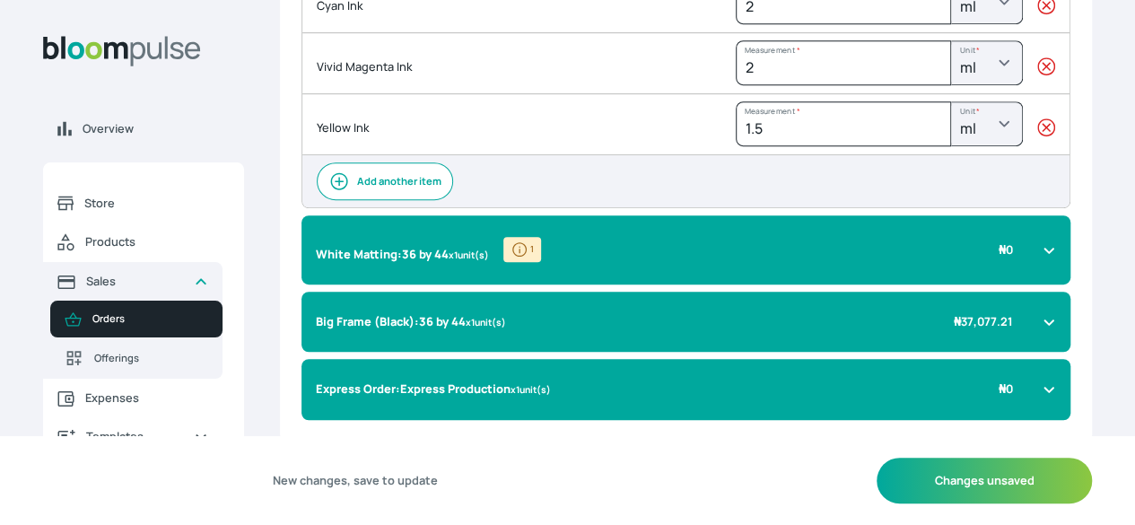
click at [1037, 135] on icon "button" at bounding box center [1046, 127] width 18 height 18
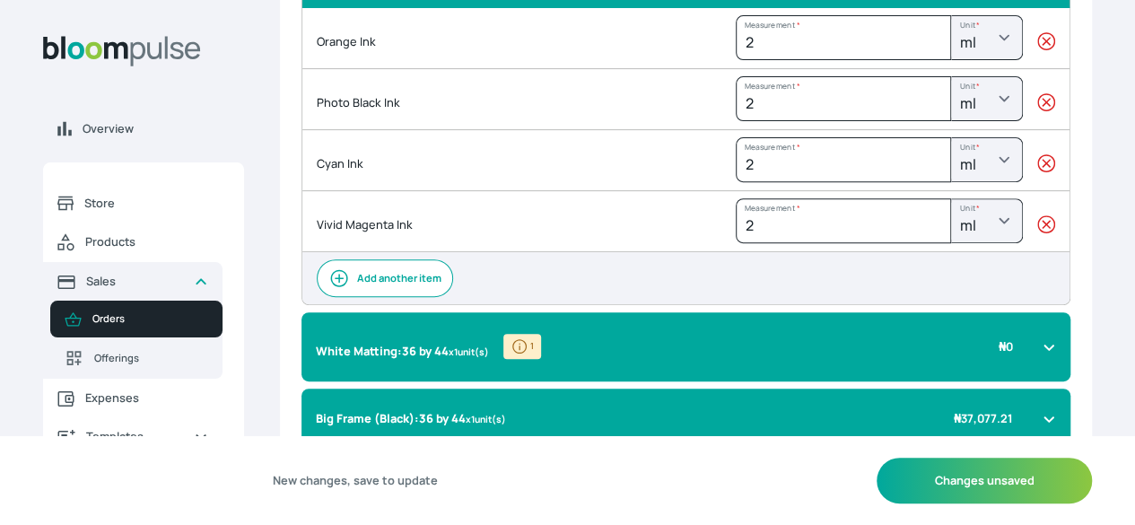
scroll to position [245, 0]
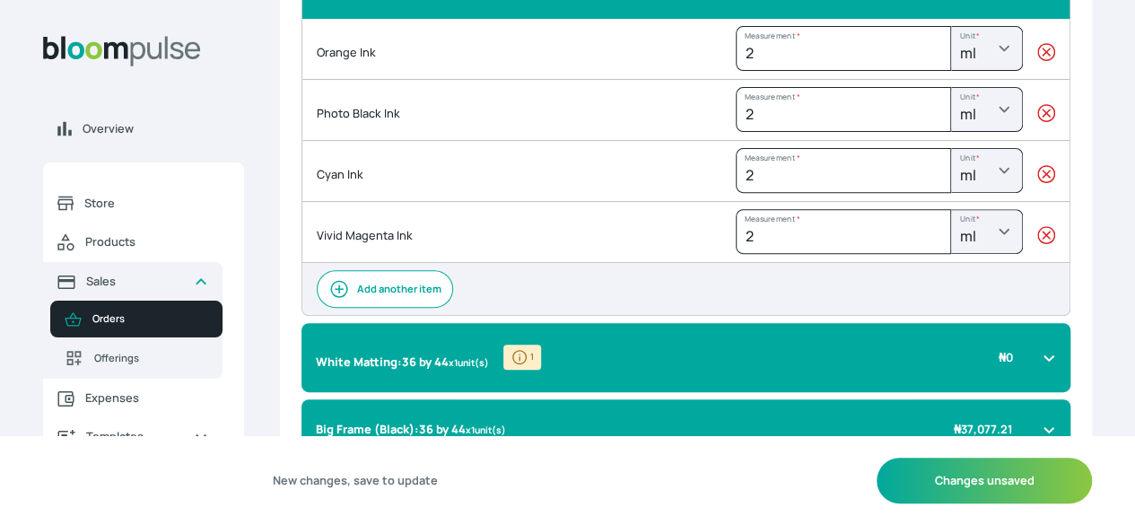
click at [1037, 245] on icon "button" at bounding box center [1046, 236] width 18 height 18
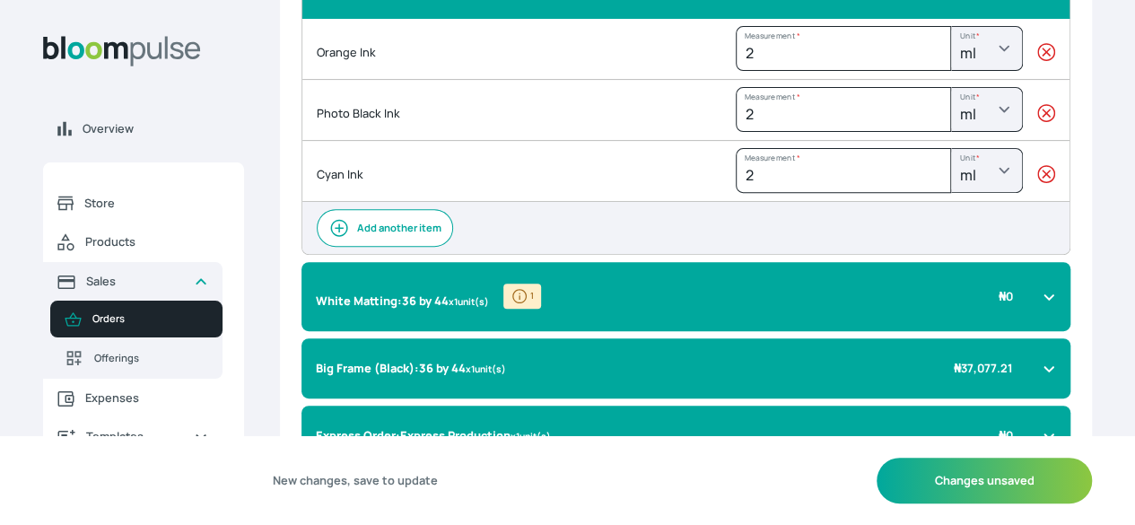
click at [1037, 184] on icon "button" at bounding box center [1046, 175] width 18 height 18
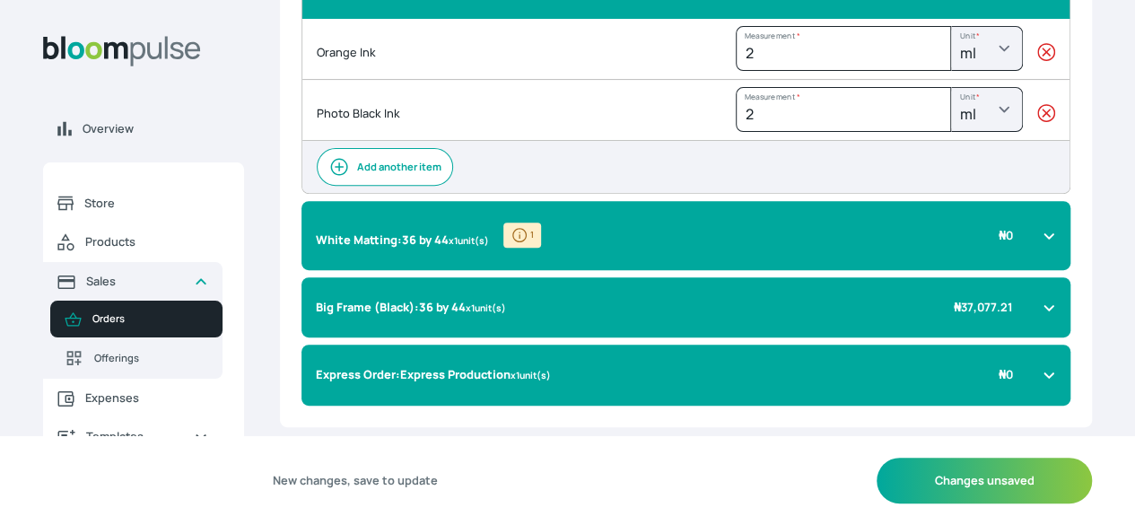
click at [1037, 123] on icon "button" at bounding box center [1046, 114] width 18 height 18
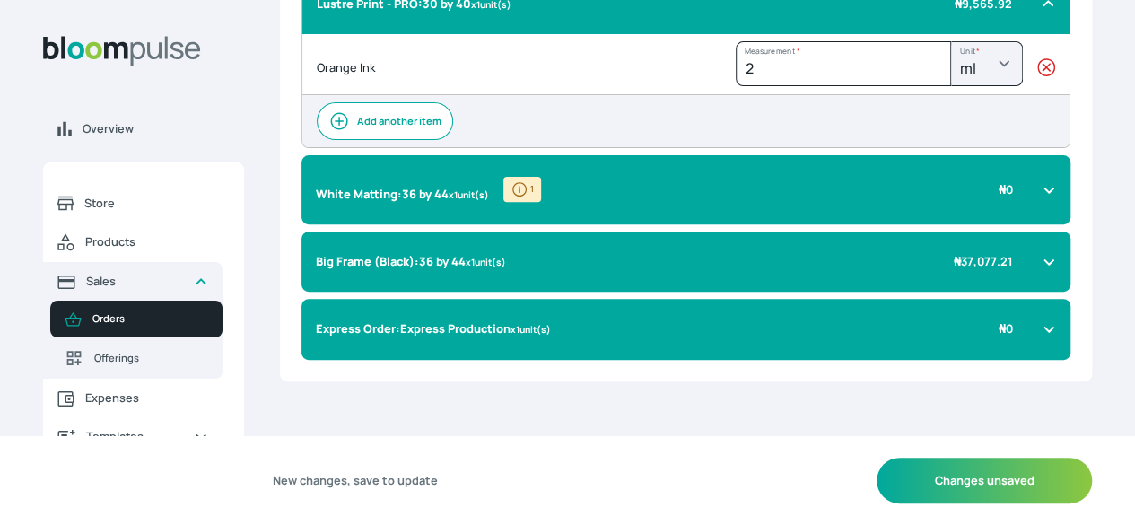
click at [1037, 66] on icon "button" at bounding box center [1046, 67] width 18 height 18
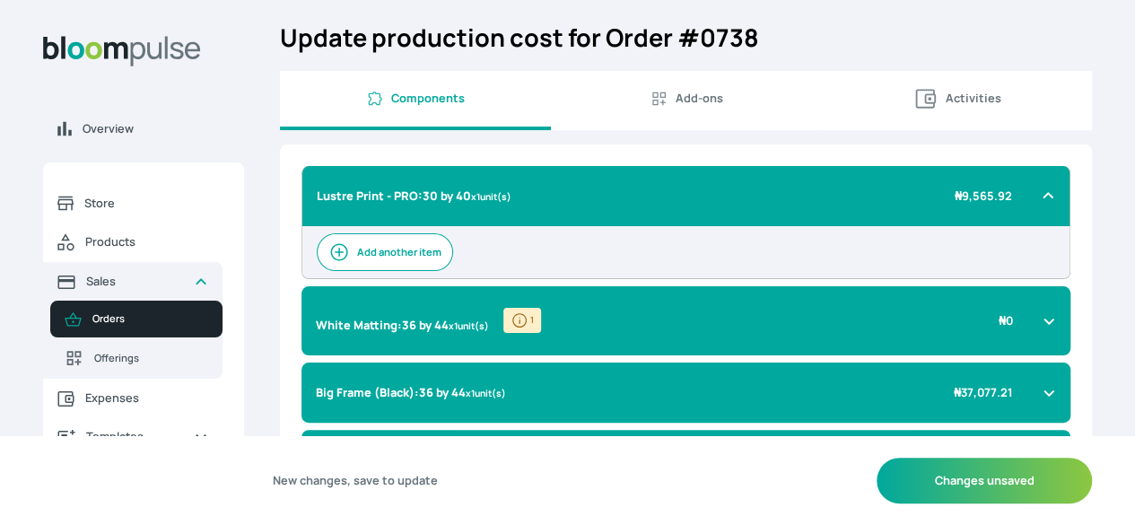
scroll to position [43, 0]
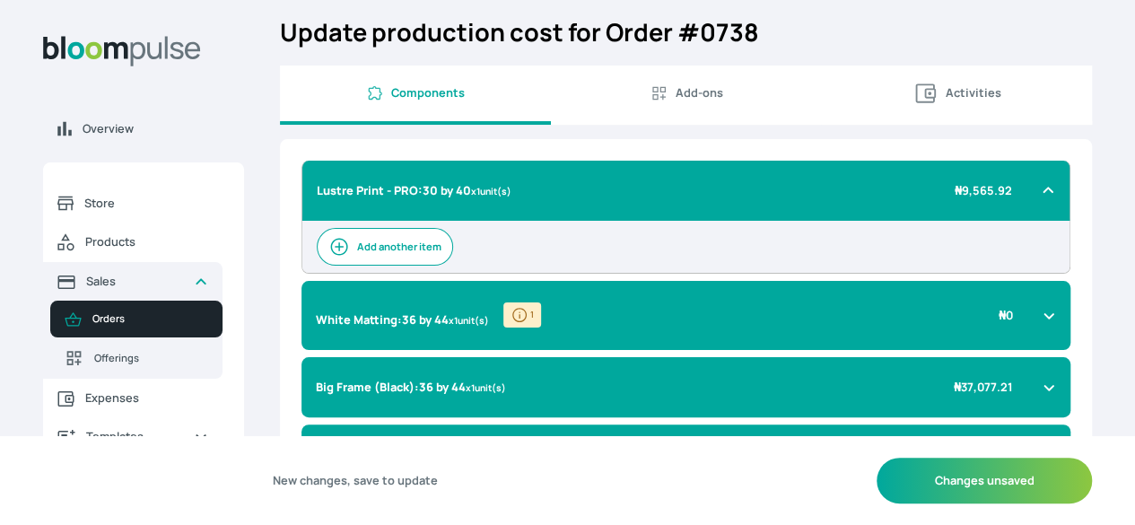
click at [1041, 197] on icon at bounding box center [1048, 190] width 14 height 14
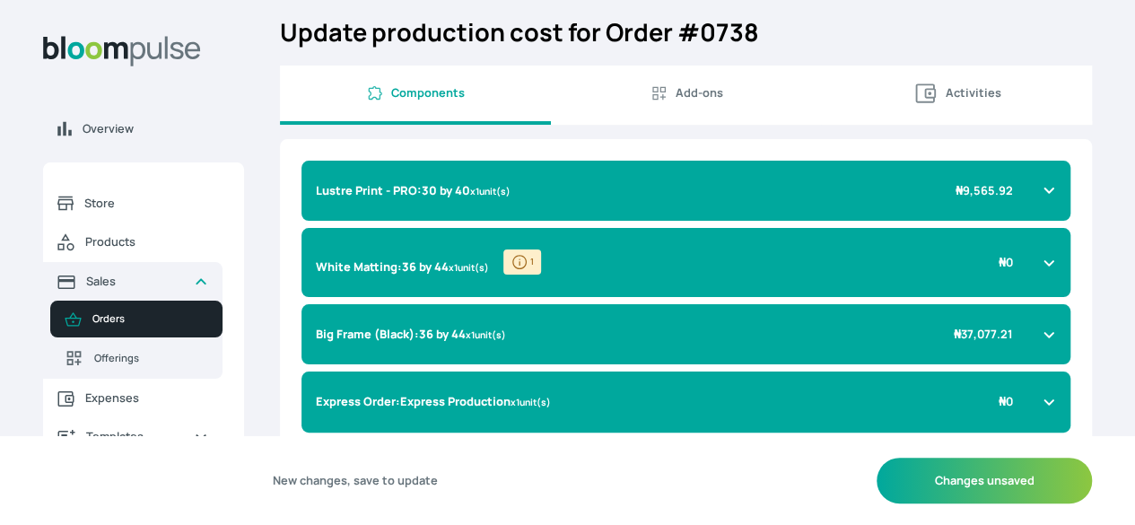
click at [742, 122] on button "Add-ons" at bounding box center [686, 94] width 271 height 59
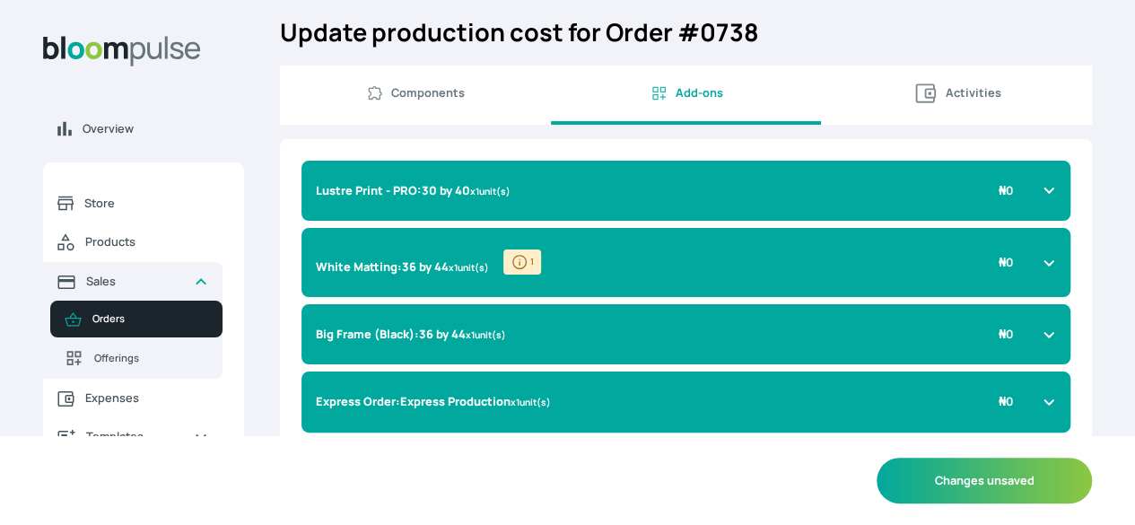
click at [1042, 196] on icon at bounding box center [1049, 190] width 14 height 14
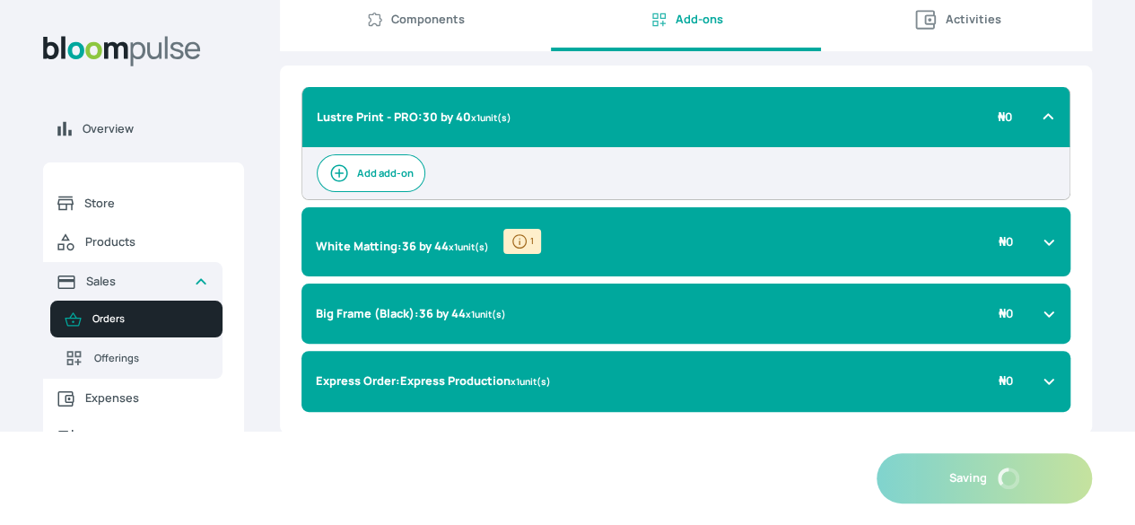
scroll to position [119, 0]
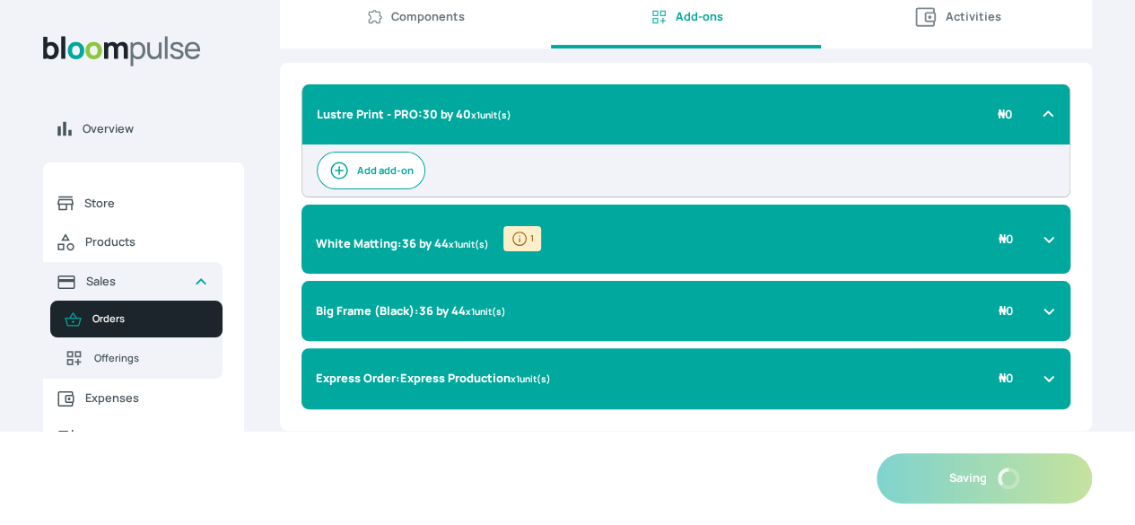
click at [425, 184] on button "Add add-on" at bounding box center [371, 171] width 109 height 38
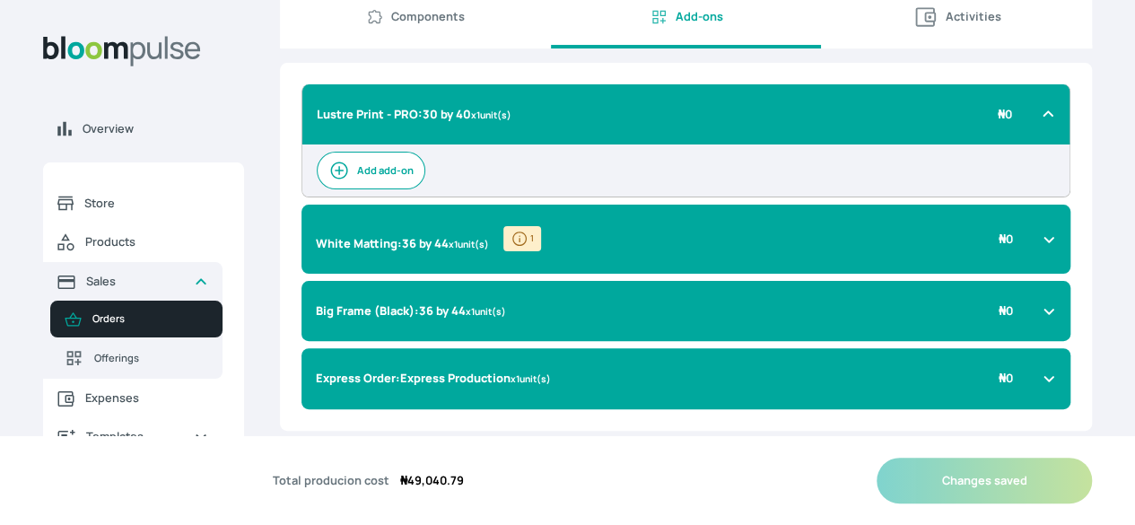
click at [425, 179] on button "Add add-on" at bounding box center [371, 171] width 109 height 38
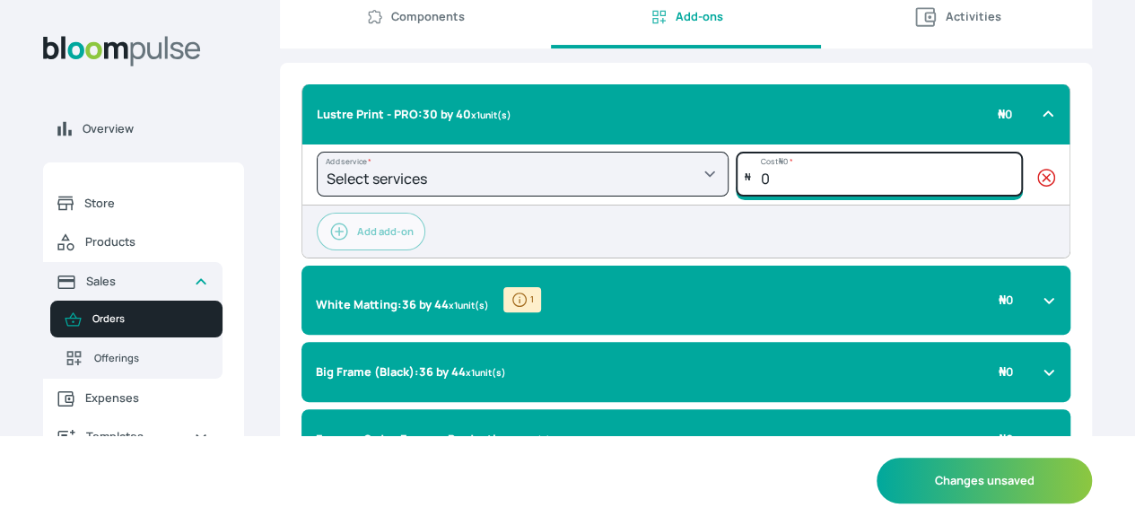
click at [838, 196] on input "0" at bounding box center [879, 174] width 287 height 45
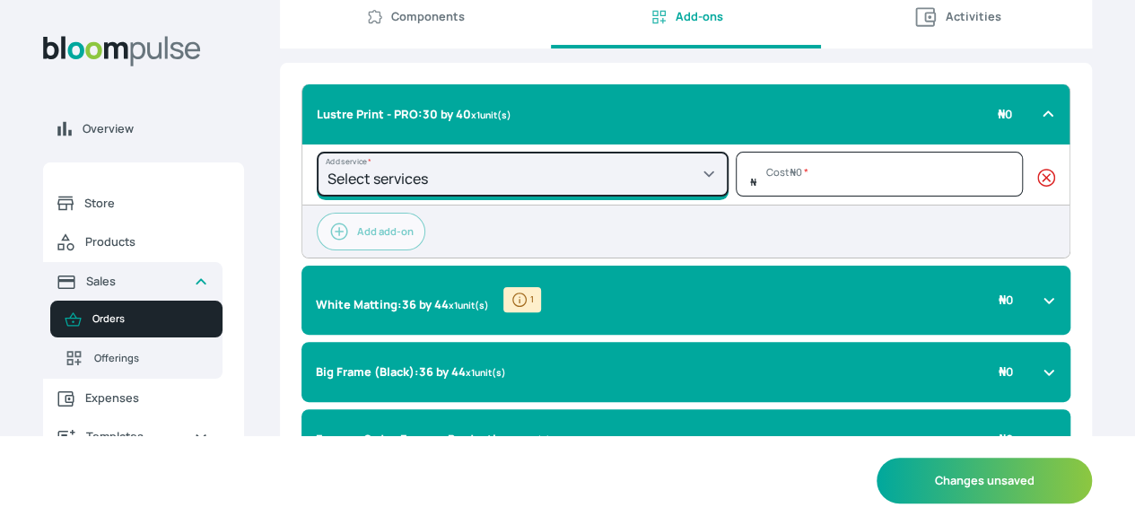
click at [642, 194] on select "Select services Photo wood External Print External Framing External Joining Bac…" at bounding box center [523, 174] width 412 height 45
type input "0"
select select "d4e24045-32ec-4cd6-9d62-f694a12d02ff"
click at [416, 165] on select "Select services Photo wood External Print External Framing External Joining Bac…" at bounding box center [523, 174] width 412 height 45
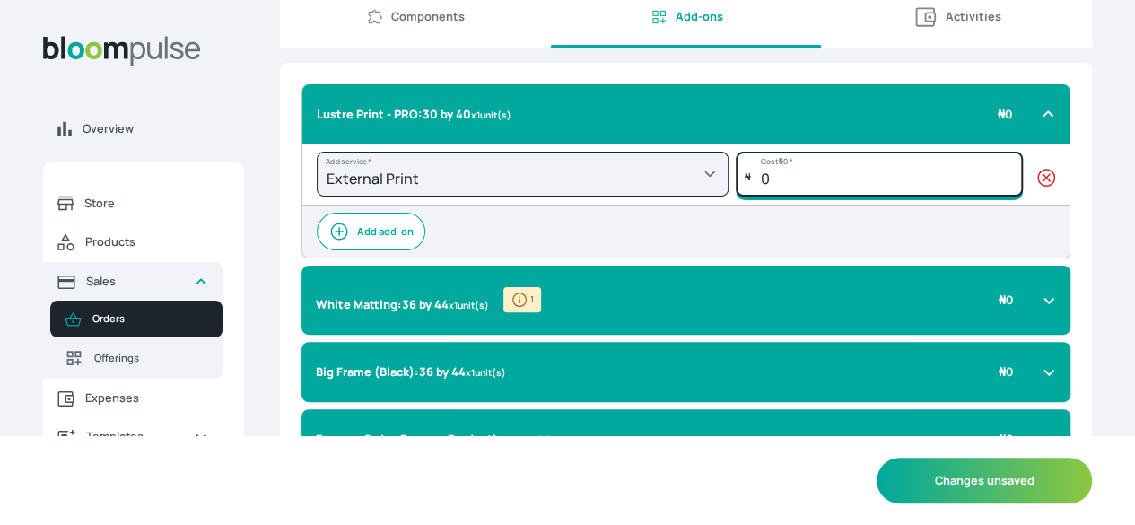
click at [863, 193] on input "0" at bounding box center [879, 174] width 287 height 45
type input "25500"
click at [1043, 242] on div "Overview Store Products Sales Orders Offerings Expenses Templates Notifications…" at bounding box center [567, 143] width 1135 height 525
click at [1041, 121] on icon at bounding box center [1048, 114] width 14 height 14
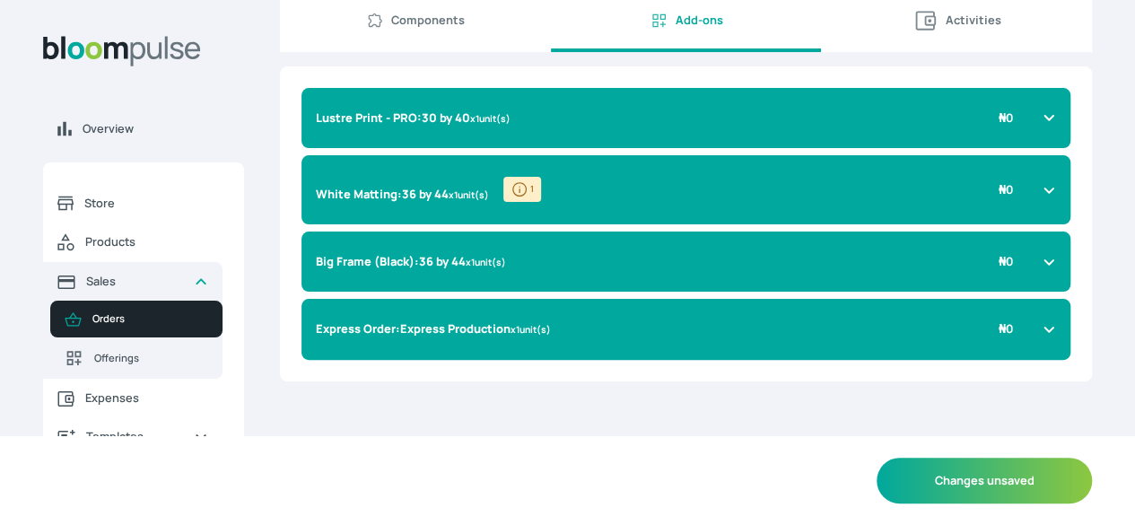
click at [1042, 125] on icon at bounding box center [1049, 117] width 14 height 14
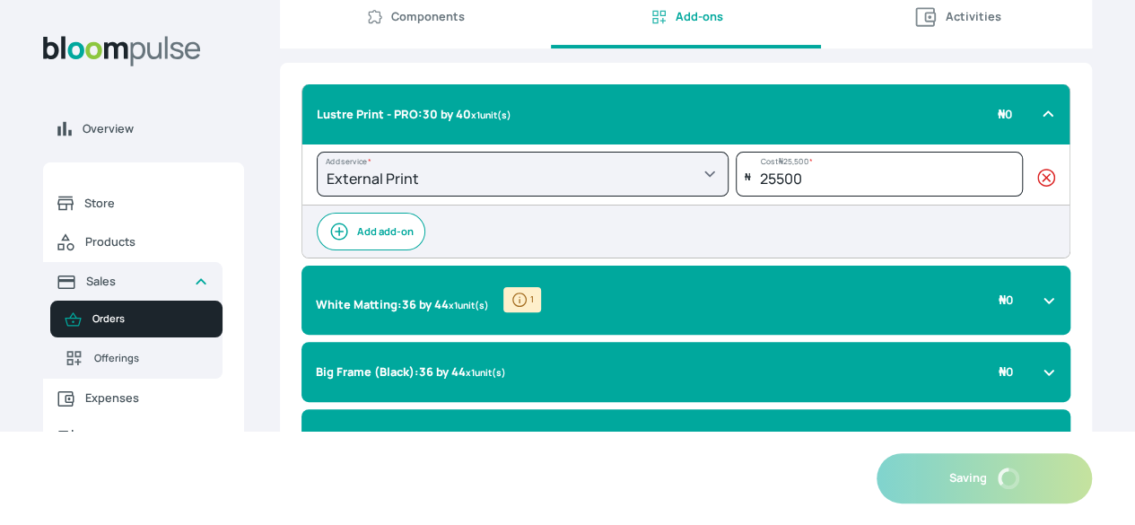
click at [1043, 117] on icon at bounding box center [1047, 114] width 8 height 4
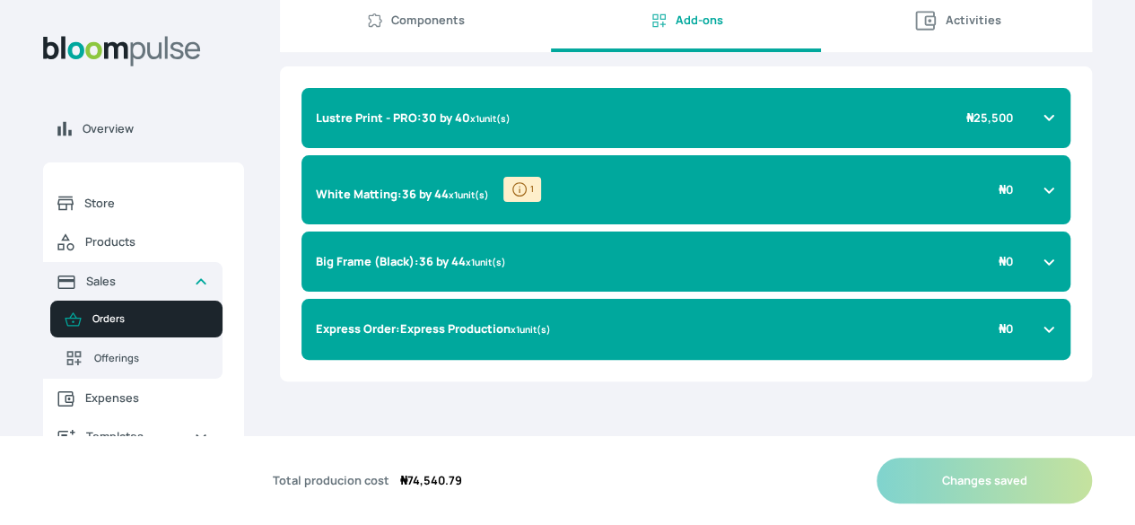
click at [1042, 125] on icon at bounding box center [1049, 117] width 14 height 14
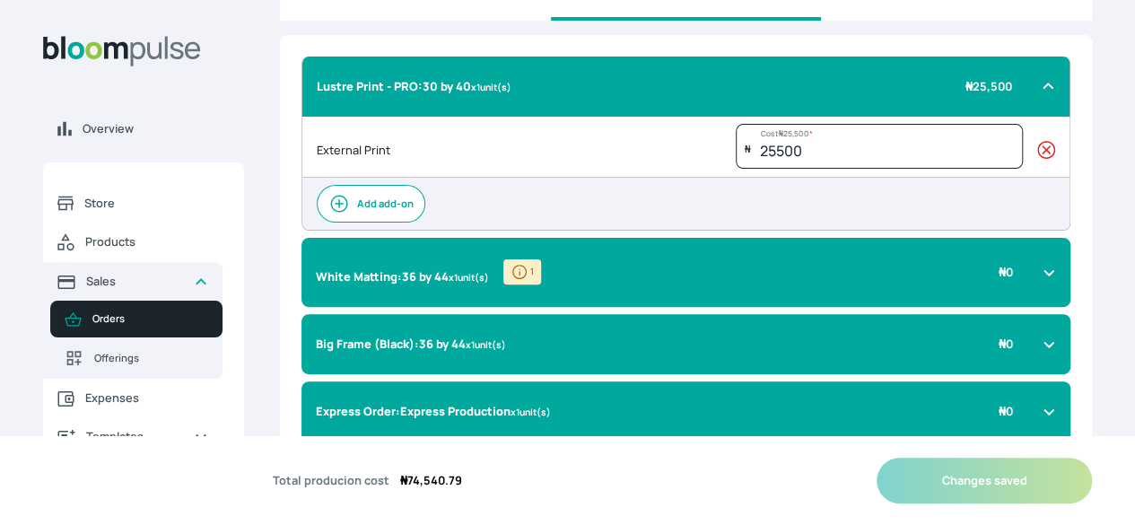
scroll to position [146, 0]
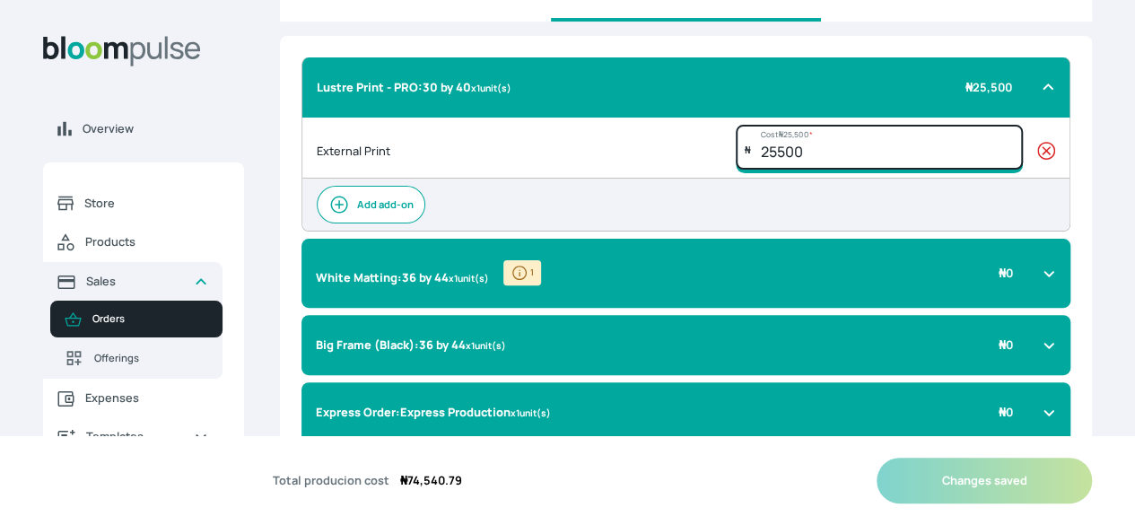
click at [870, 170] on input "25500" at bounding box center [879, 147] width 287 height 45
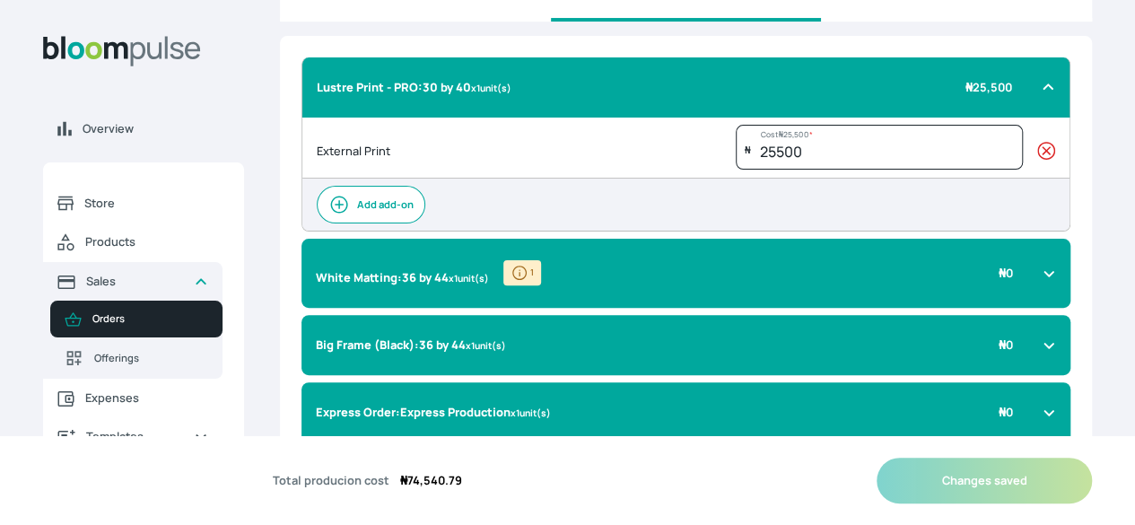
click at [907, 215] on div "Add add-on" at bounding box center [685, 205] width 767 height 52
click at [907, 92] on div "Lustre Print - PRO : 30 by 40 x 1 unit(s) ₦ 25,500" at bounding box center [685, 87] width 769 height 60
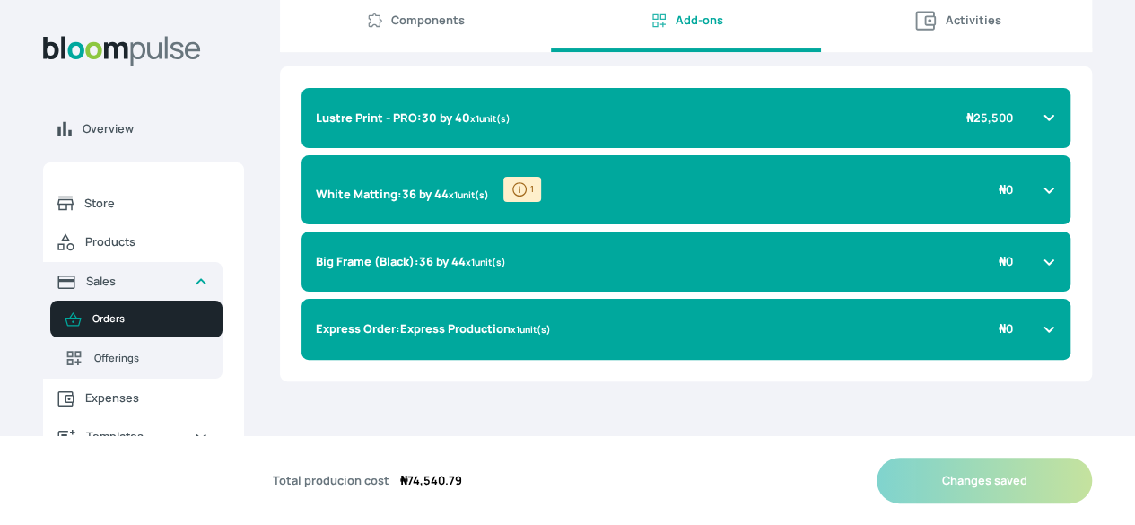
click at [465, 15] on span "Components" at bounding box center [428, 20] width 74 height 17
select select "SQUARE_FOOT"
select select "INCH"
select select "SQUARE_INCH"
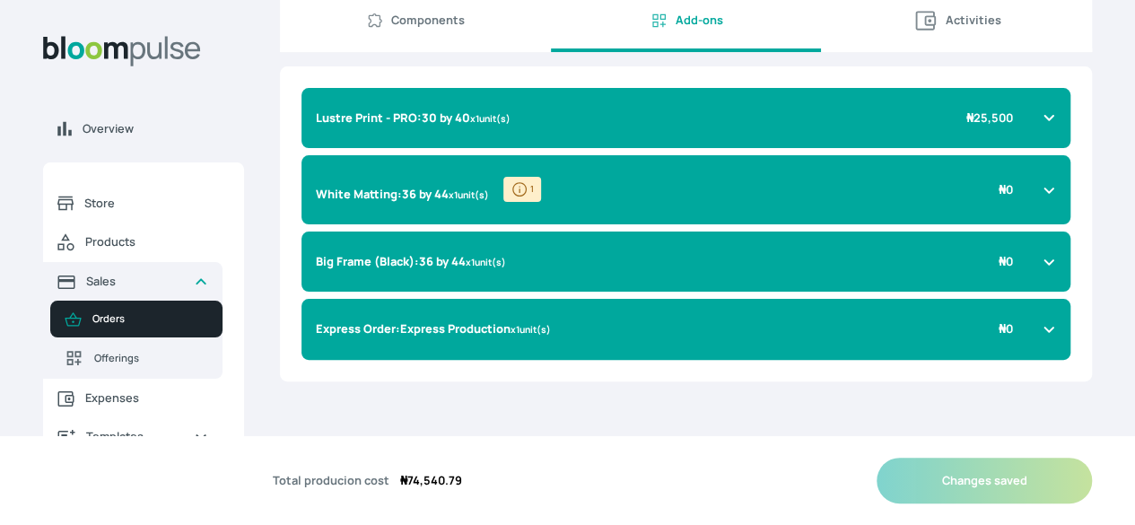
select select "SQUARE_INCH"
select select "INCH"
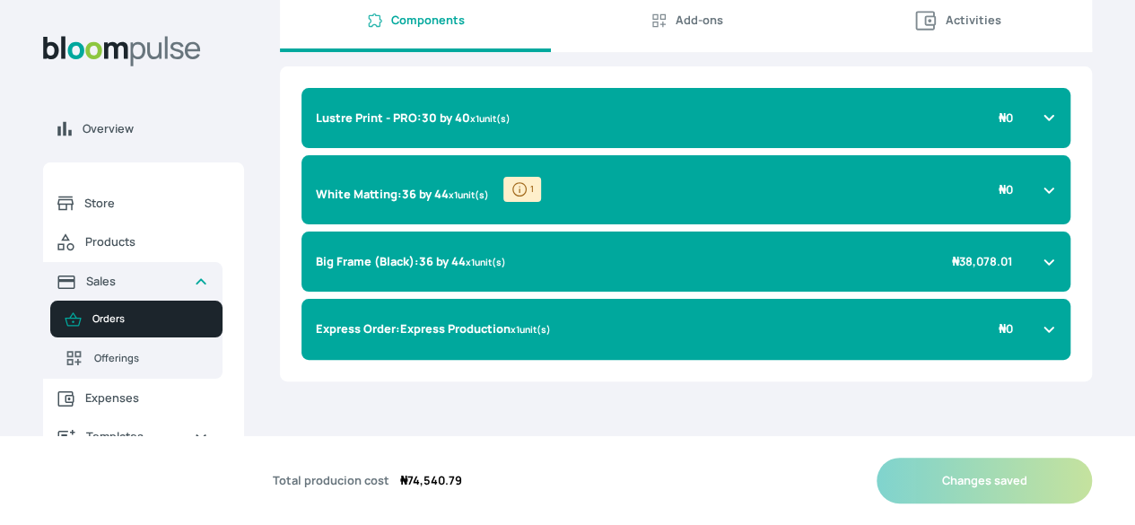
click at [691, 17] on span "Add-ons" at bounding box center [700, 20] width 48 height 17
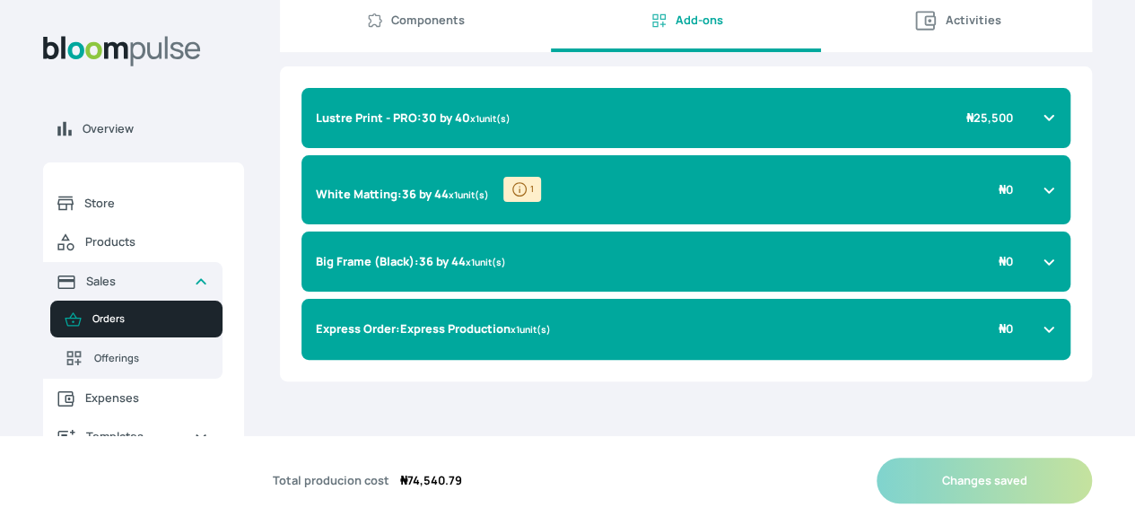
click at [946, 26] on span "Activities" at bounding box center [974, 20] width 56 height 17
select select "MINUTE"
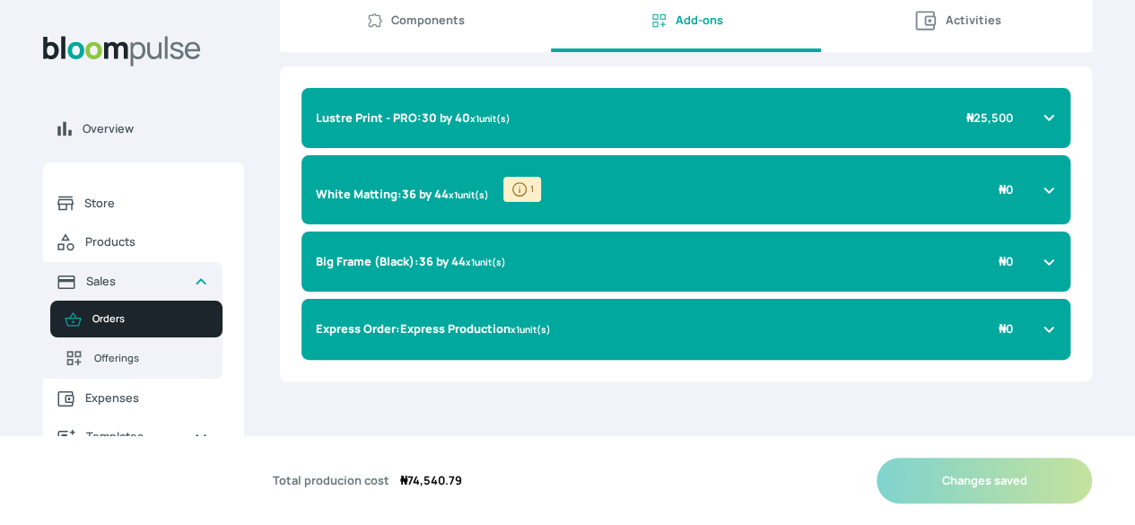
select select "MINUTE"
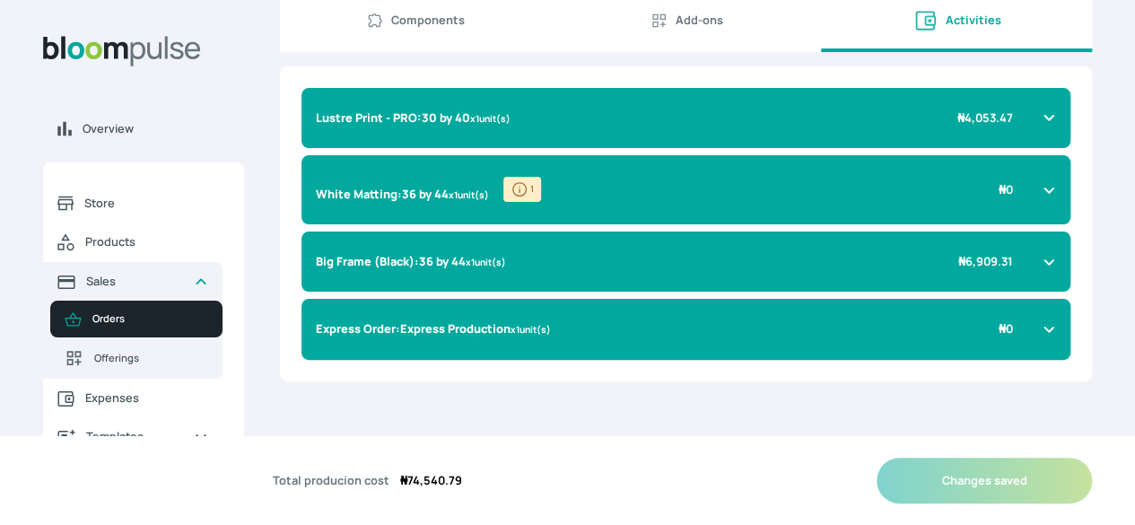
click at [465, 18] on span "Components" at bounding box center [428, 20] width 74 height 17
select select "SQUARE_FOOT"
select select "INCH"
select select "SQUARE_INCH"
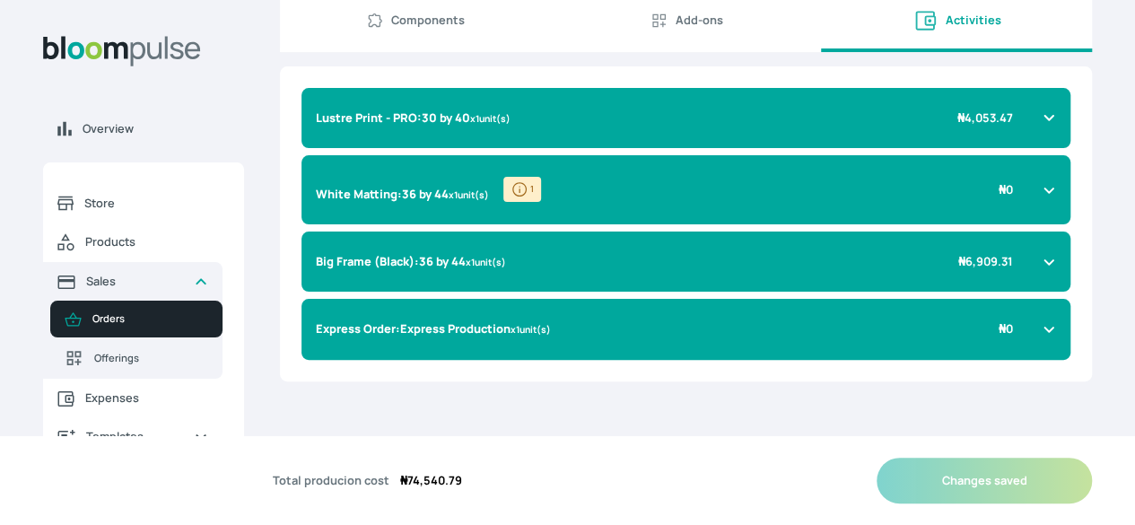
select select "SQUARE_INCH"
select select "INCH"
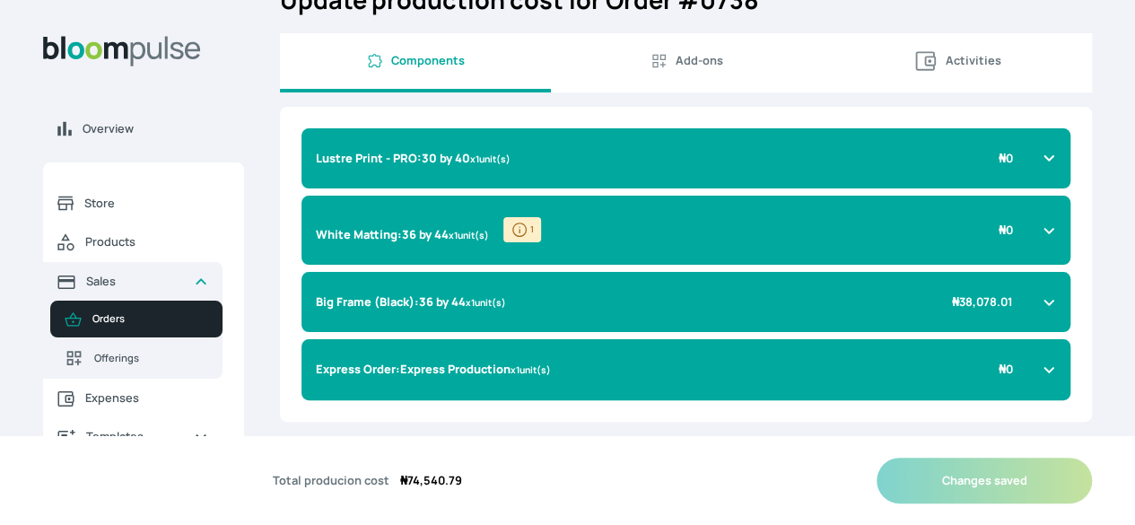
scroll to position [0, 0]
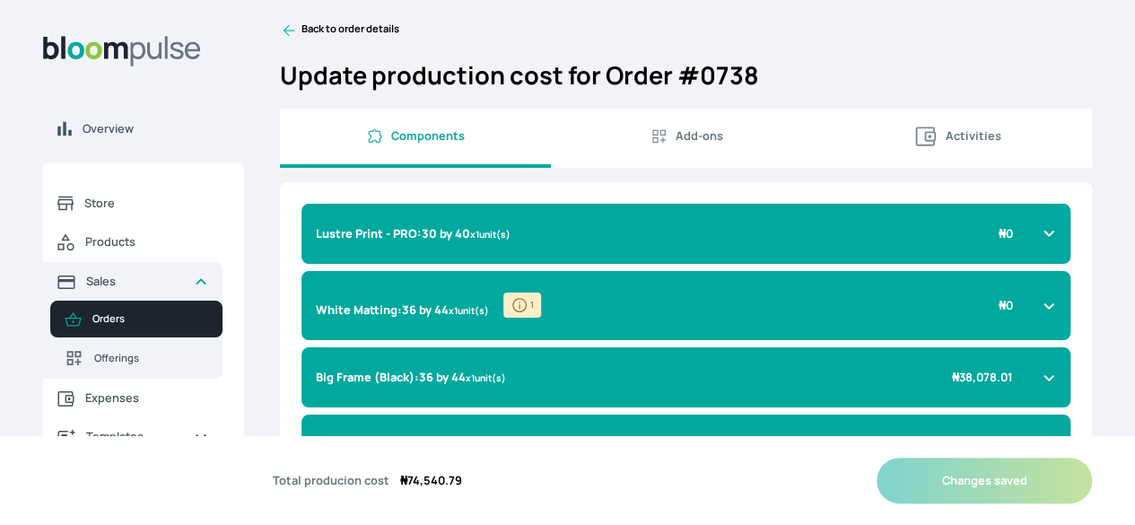
click at [295, 37] on icon at bounding box center [290, 31] width 12 height 12
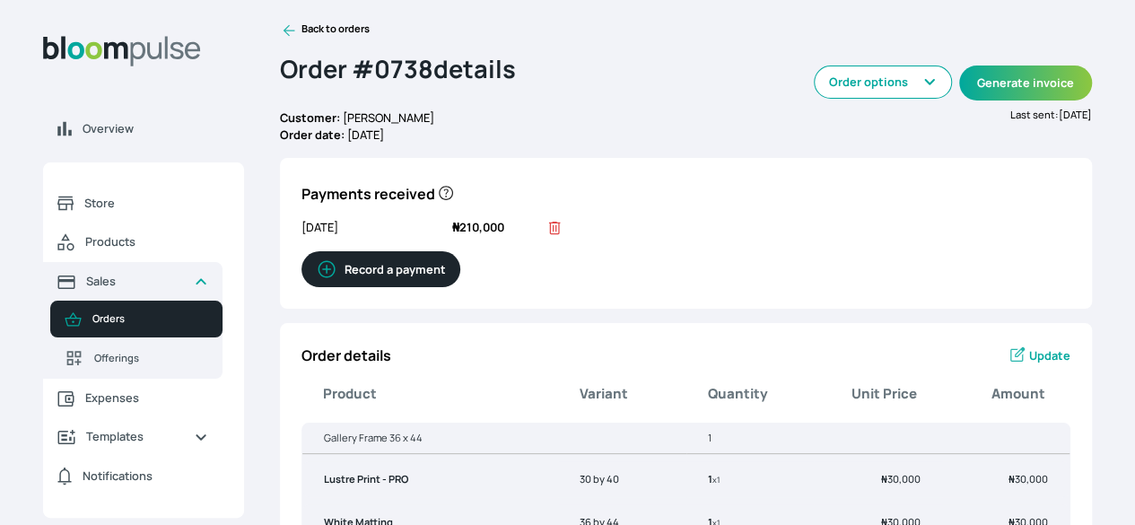
click at [295, 37] on icon at bounding box center [290, 31] width 12 height 12
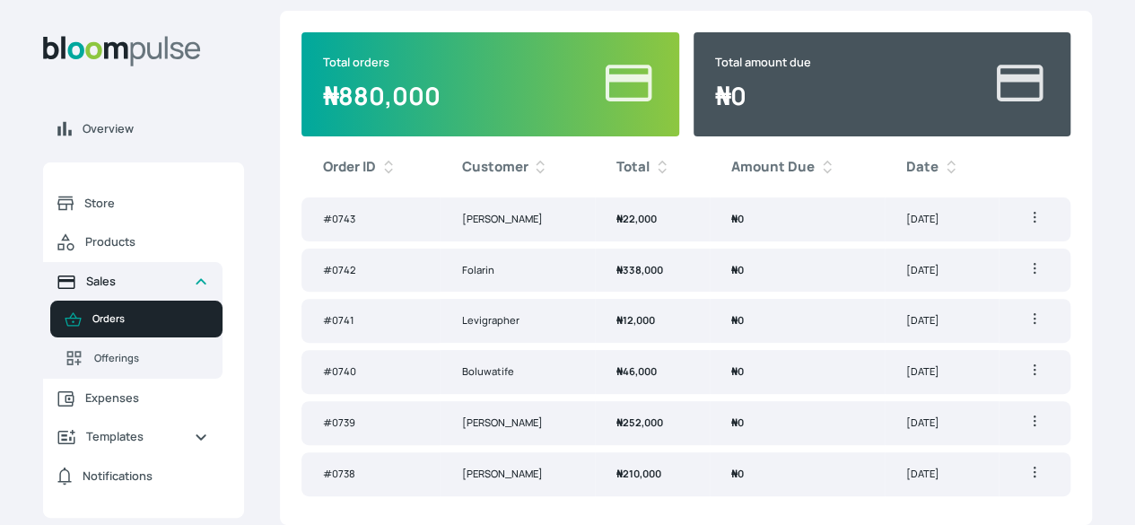
scroll to position [195, 0]
